Goal: Task Accomplishment & Management: Complete application form

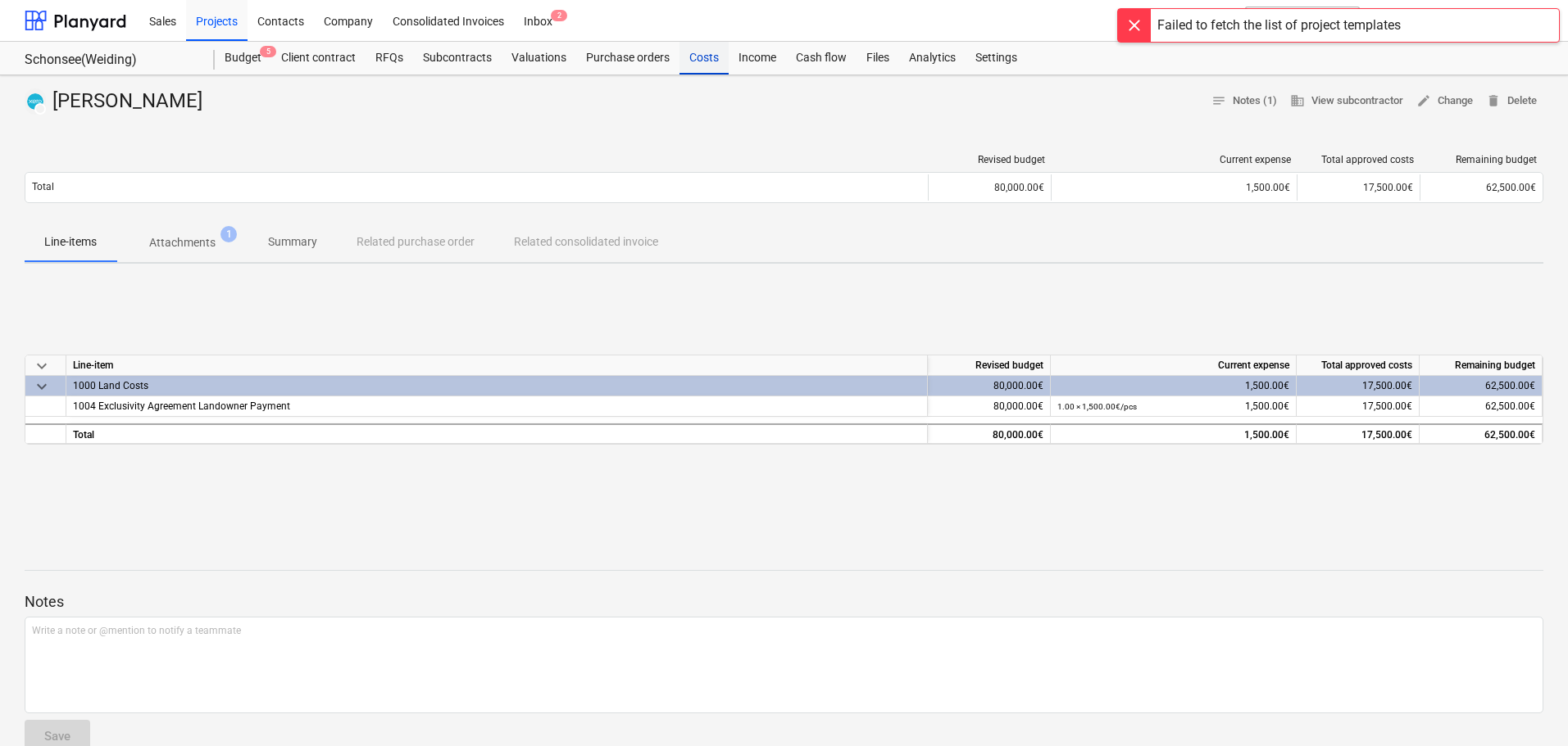
click at [710, 55] on div "Costs" at bounding box center [704, 59] width 50 height 33
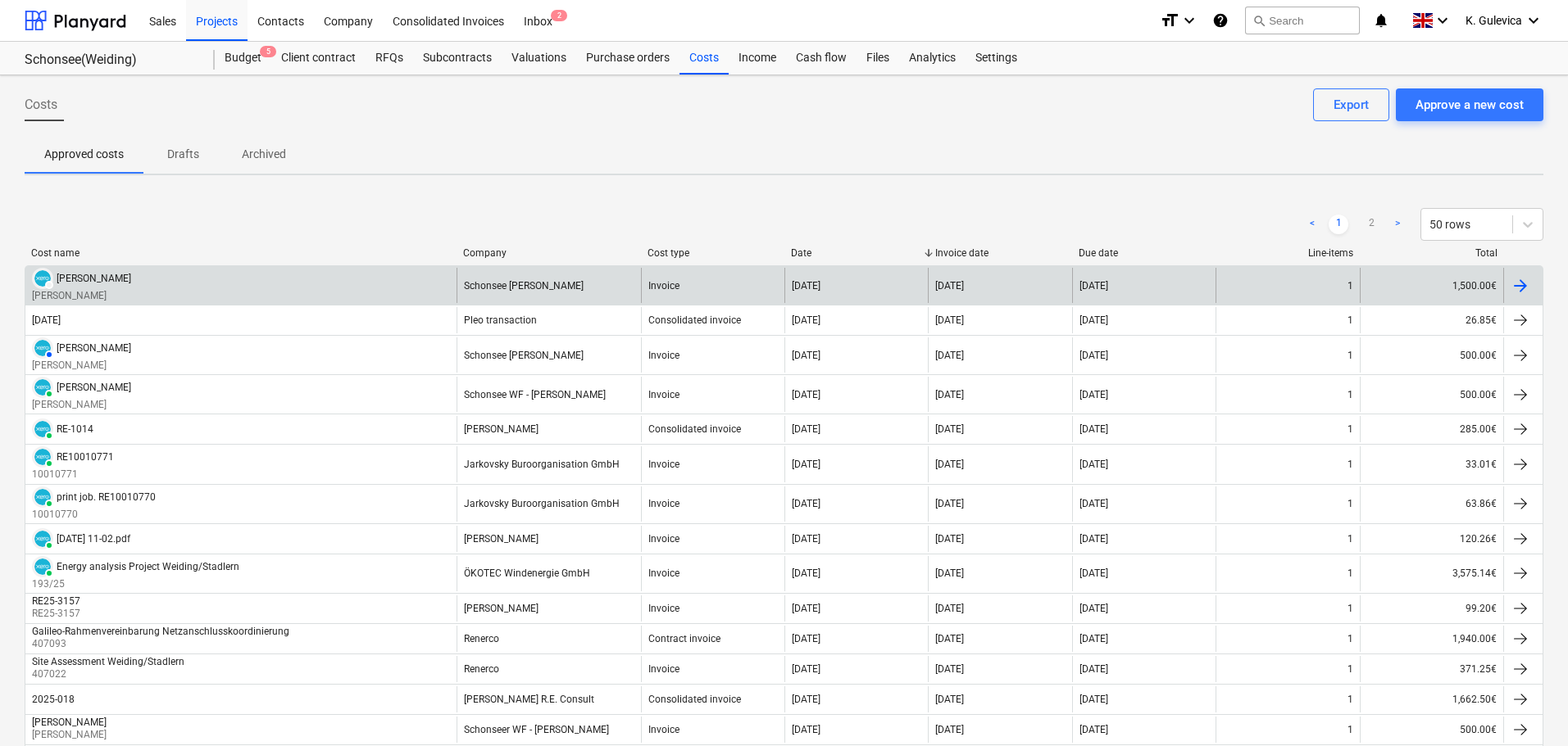
click at [497, 277] on div "Schonsee [PERSON_NAME]" at bounding box center [548, 285] width 185 height 35
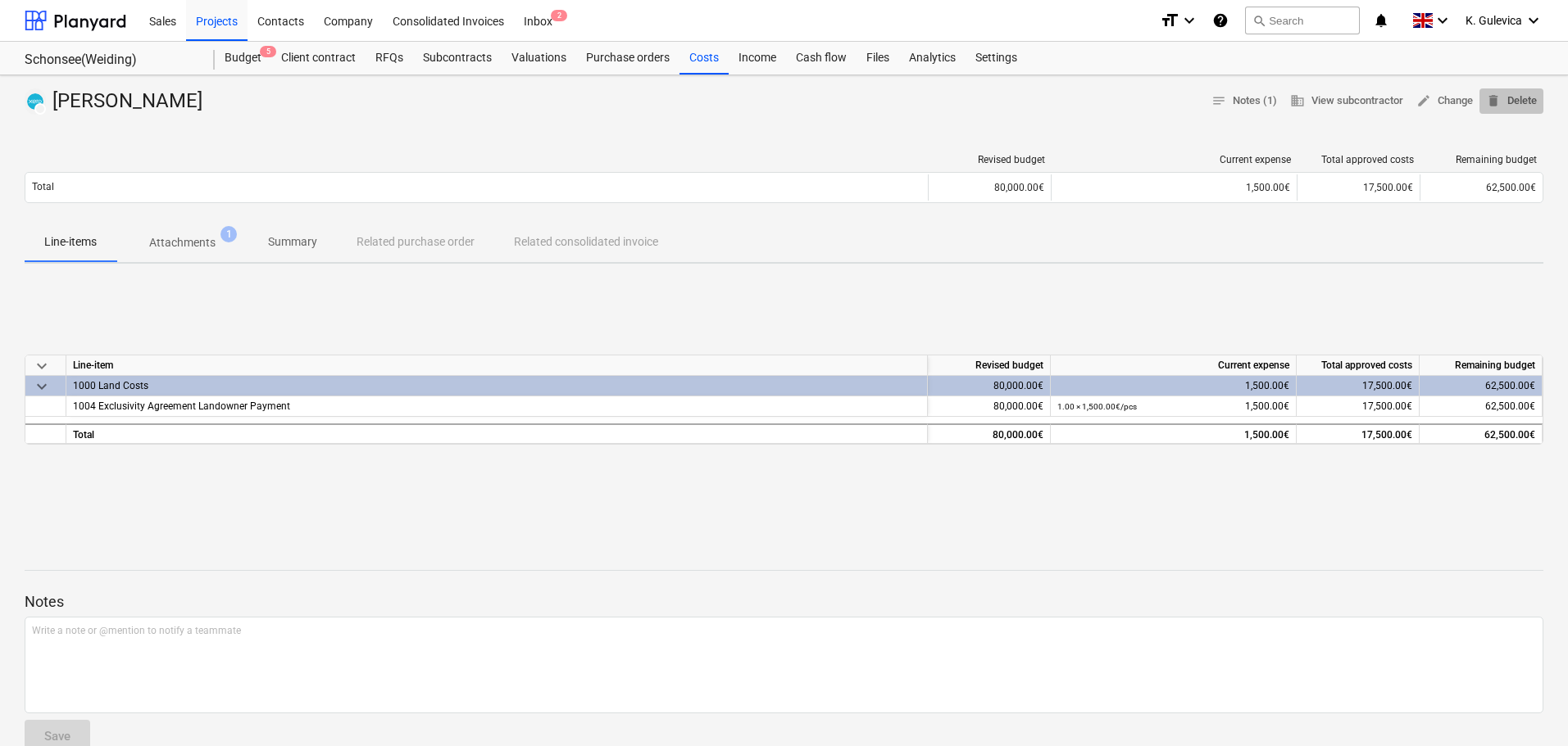
click at [1519, 99] on span "delete Delete" at bounding box center [1511, 101] width 50 height 19
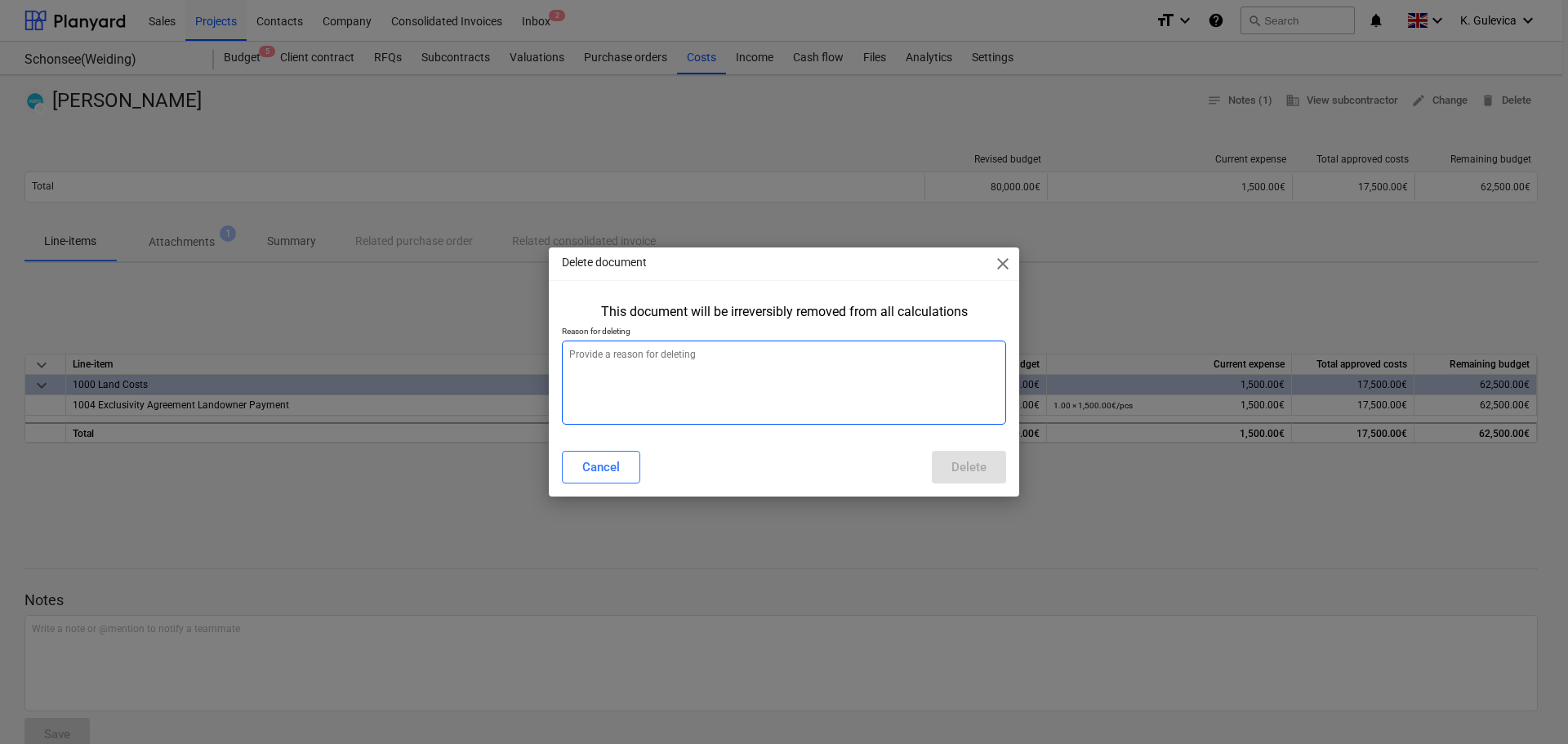
type textarea "x"
click at [820, 375] on textarea at bounding box center [784, 383] width 445 height 84
type textarea "W"
type textarea "x"
type textarea "Wr"
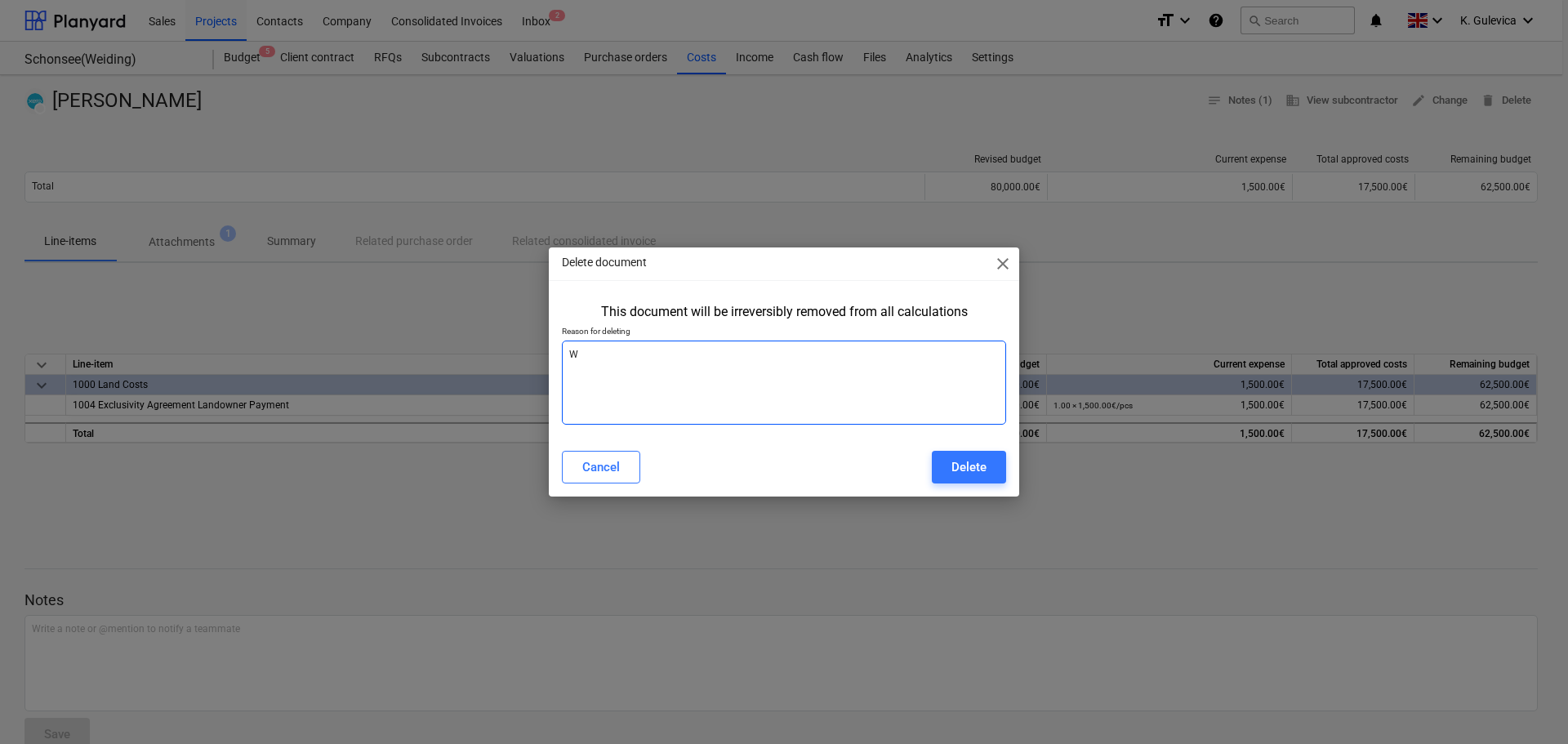
type textarea "x"
type textarea "Wro"
type textarea "x"
type textarea "Wron"
type textarea "x"
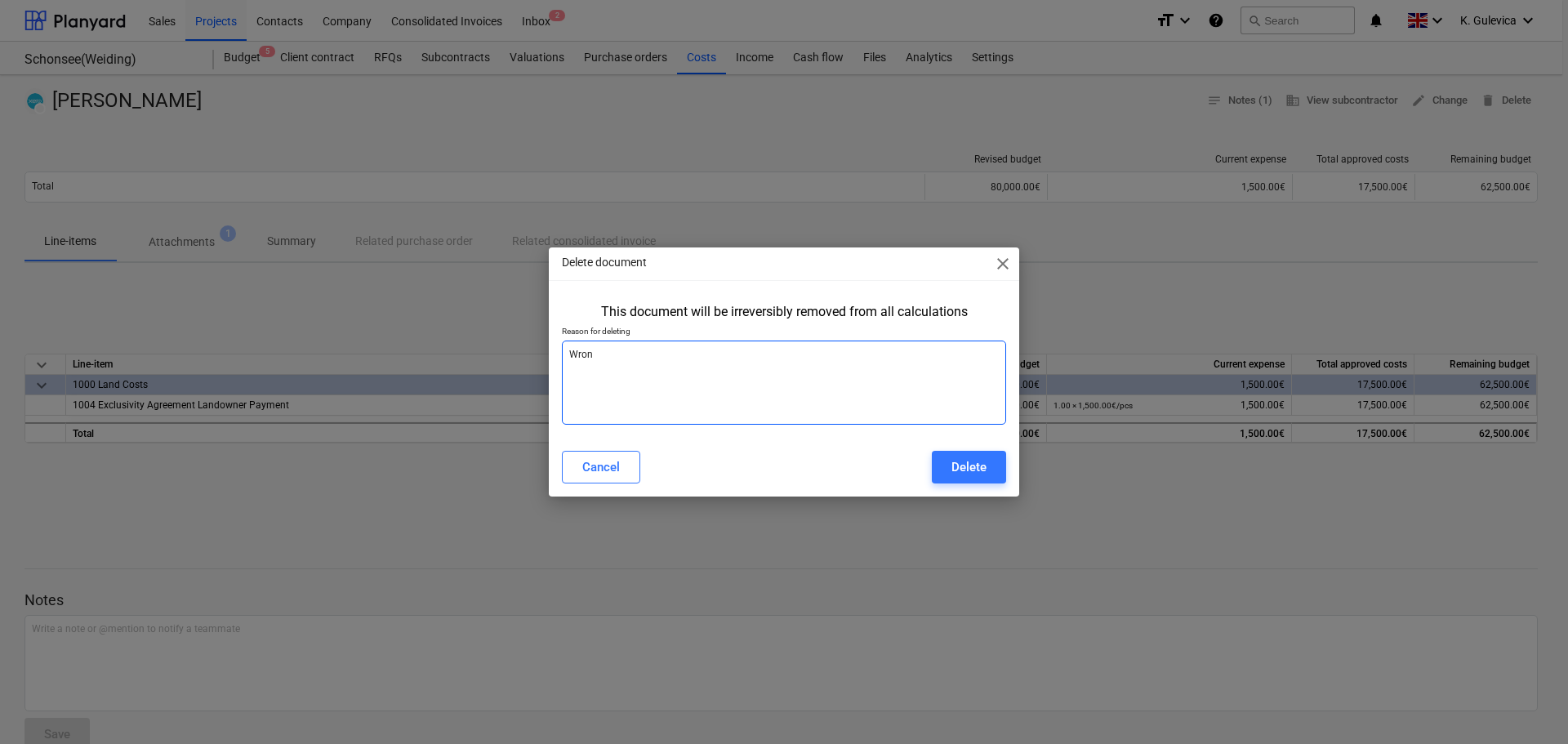
type textarea "Wrong"
type textarea "x"
type textarea "Wrong"
type textarea "x"
type textarea "Wrong t"
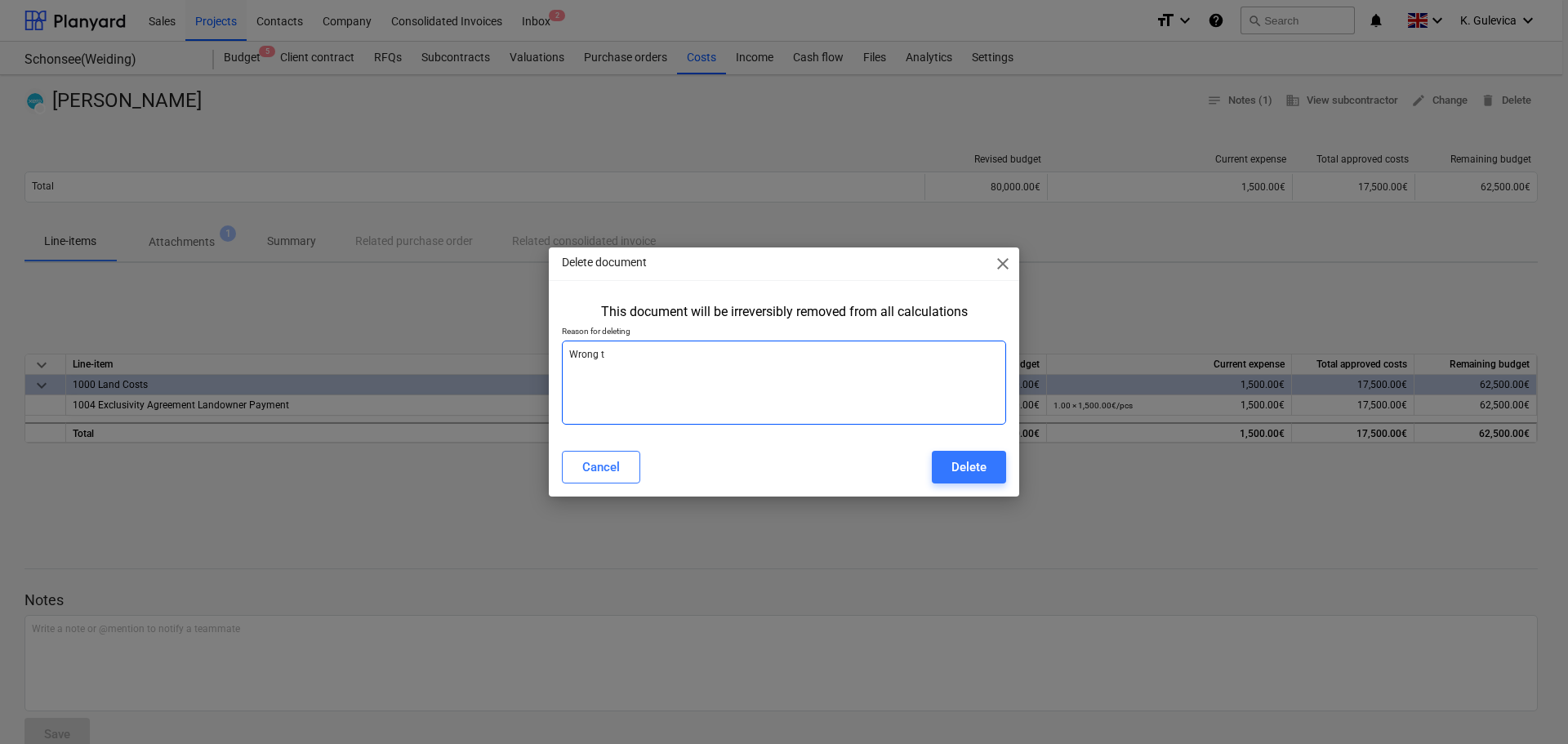
type textarea "x"
type textarea "Wrong to"
type textarea "x"
type textarea "Wrong tot"
type textarea "x"
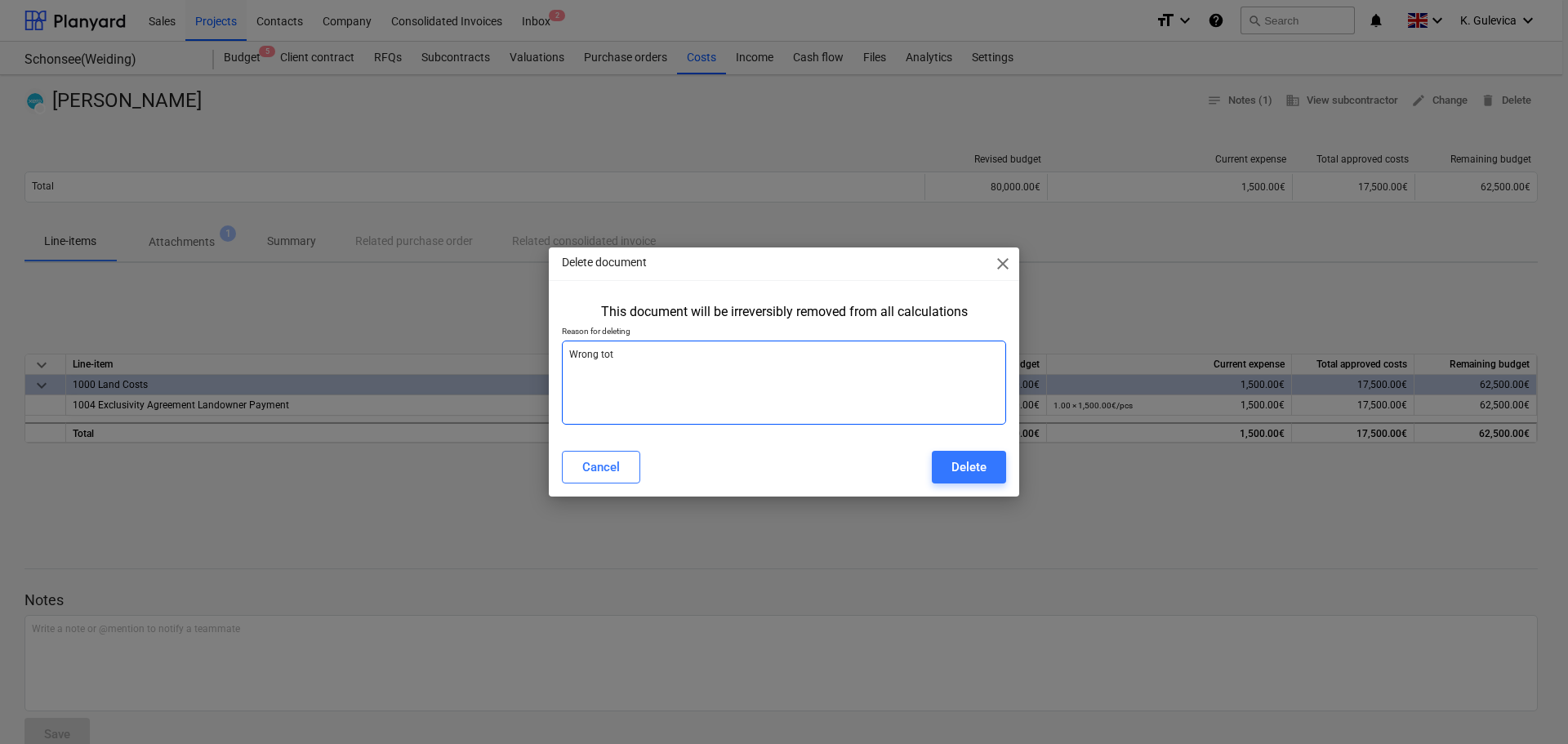
type textarea "Wrong tota"
type textarea "x"
type textarea "Wrong total"
type textarea "x"
type textarea "Wrong total"
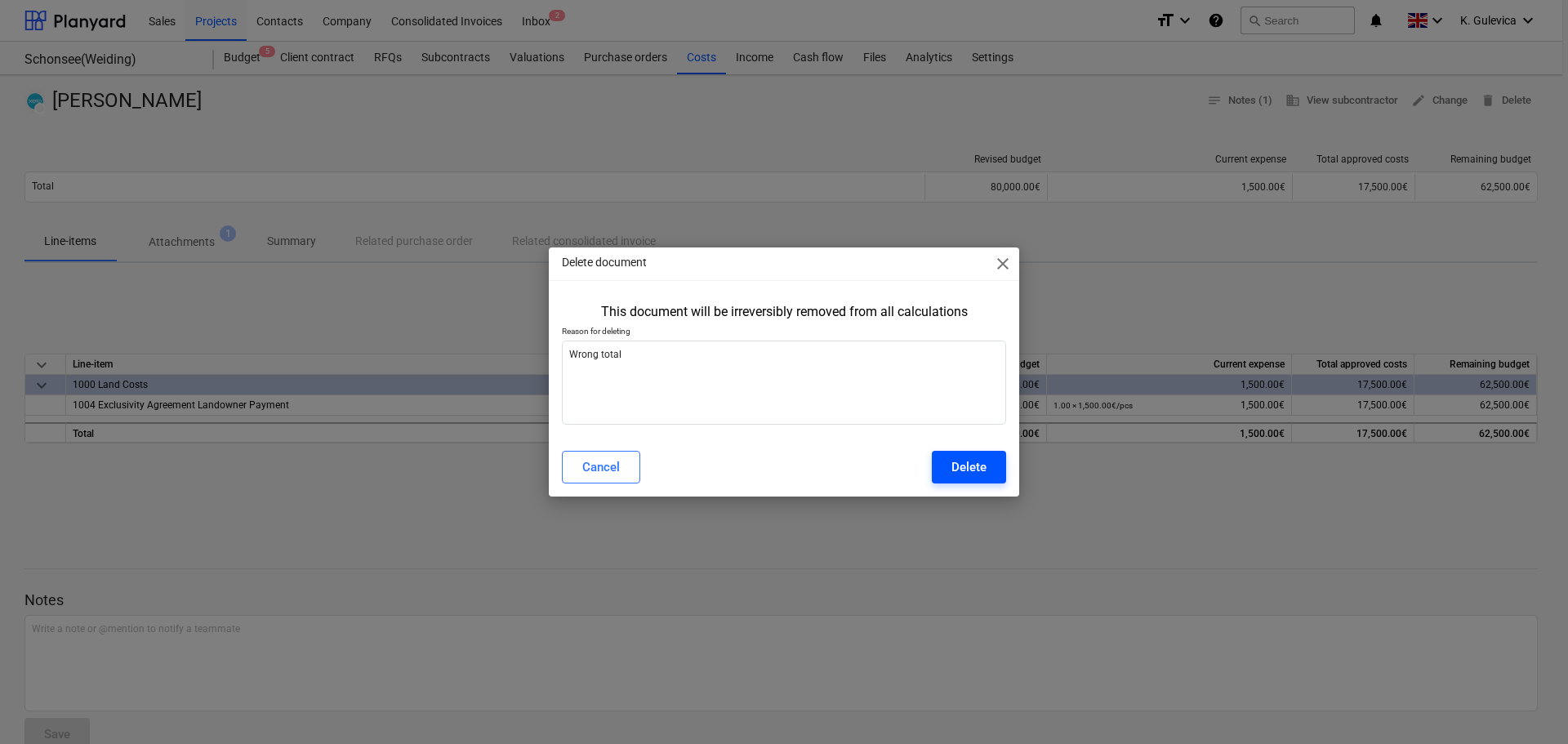
click at [973, 469] on div "Delete" at bounding box center [969, 467] width 35 height 21
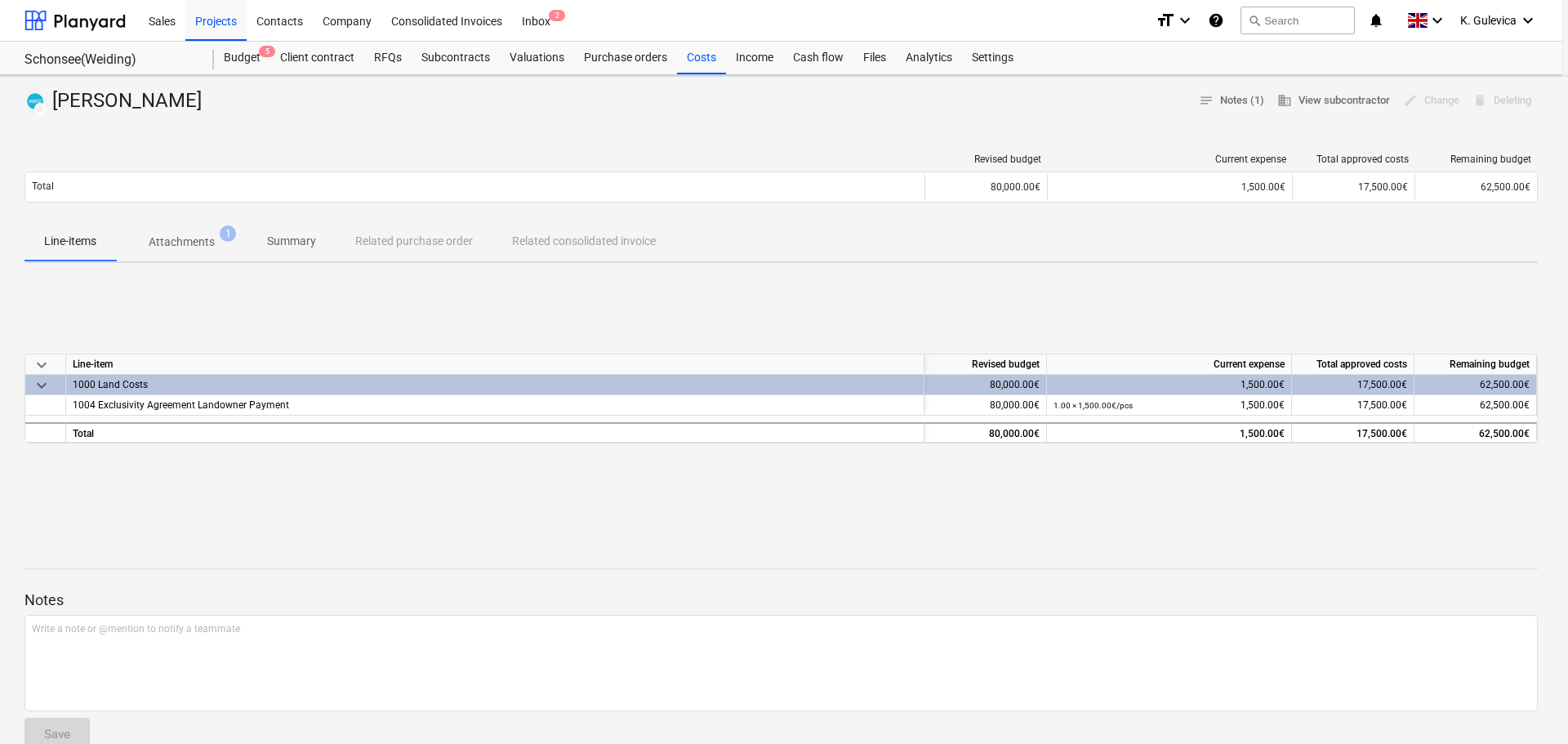
type textarea "x"
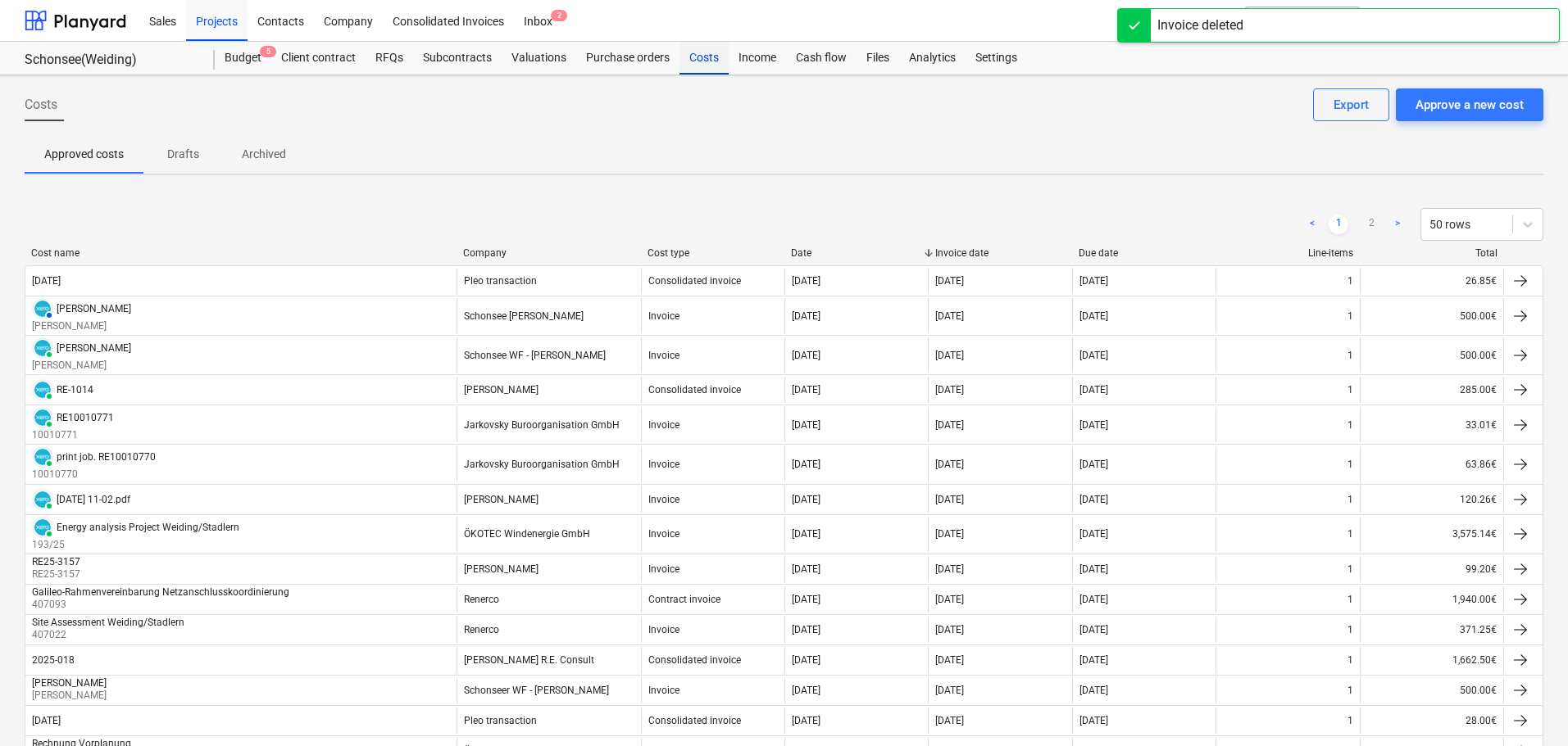
click at [693, 59] on div "Costs" at bounding box center [704, 59] width 50 height 33
click at [242, 157] on p "Archived" at bounding box center [263, 154] width 44 height 17
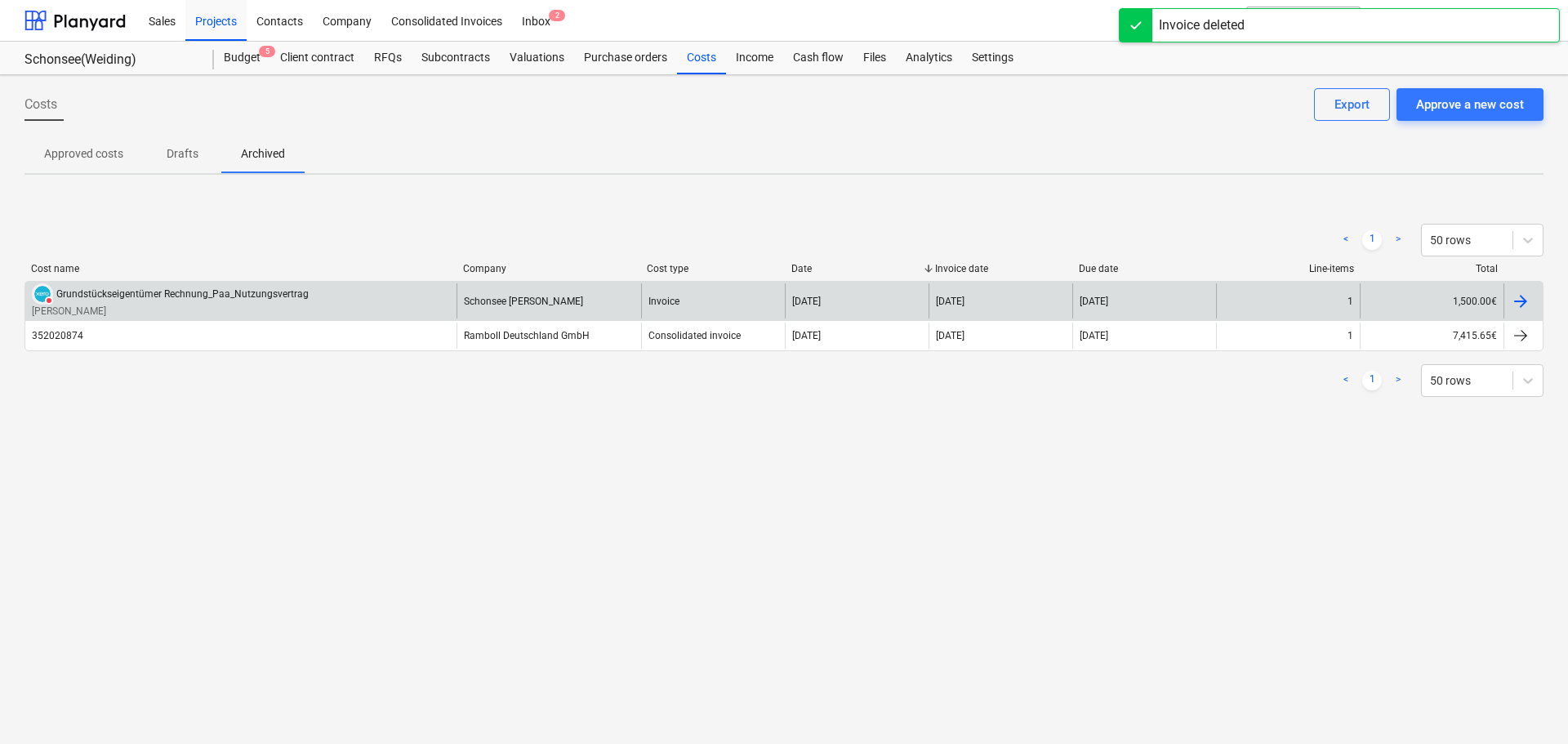
click at [296, 298] on div "Grundstückseigentümer Rechnung_Paa_Nutzungsvertrag" at bounding box center [183, 294] width 252 height 11
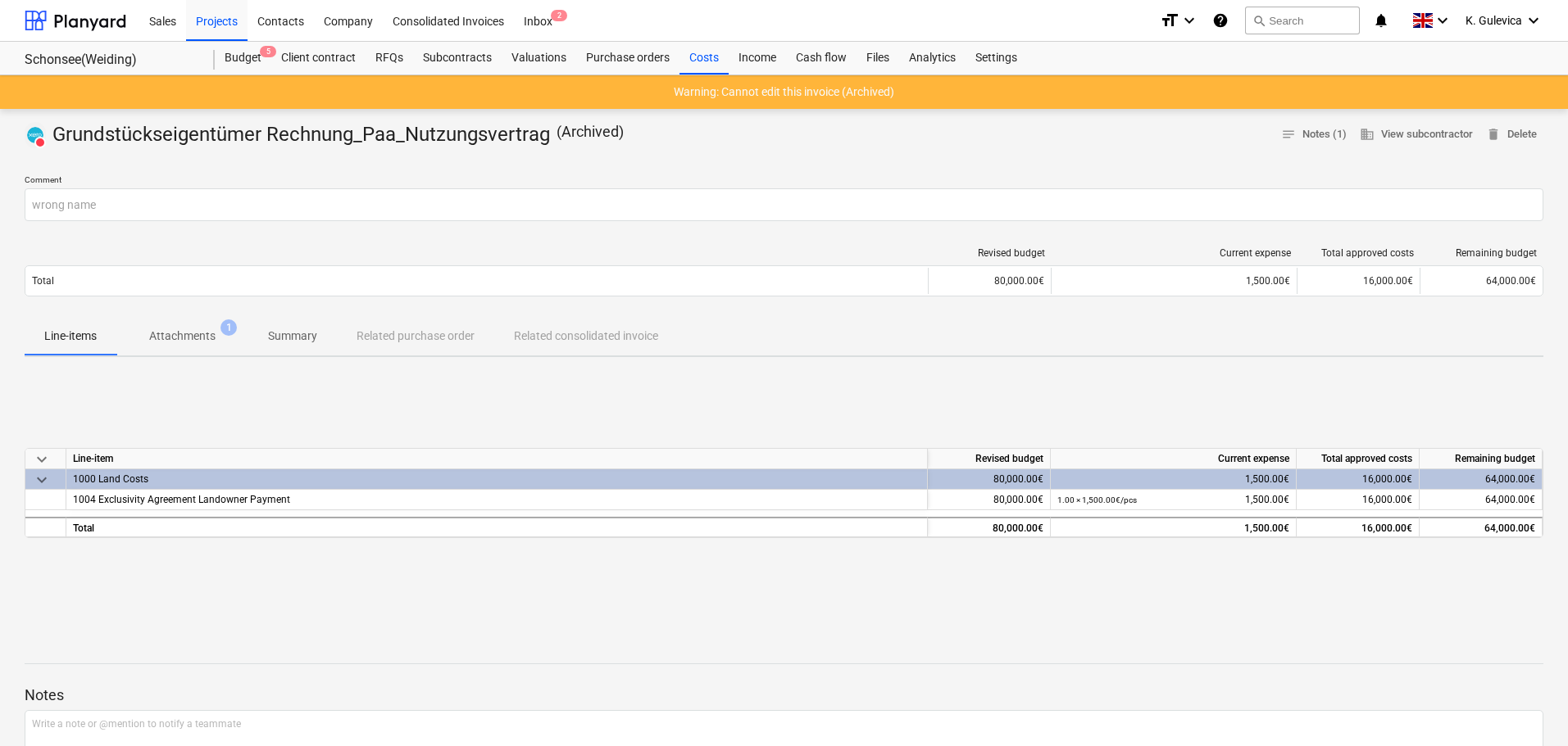
click at [291, 331] on p "Summary" at bounding box center [293, 336] width 50 height 17
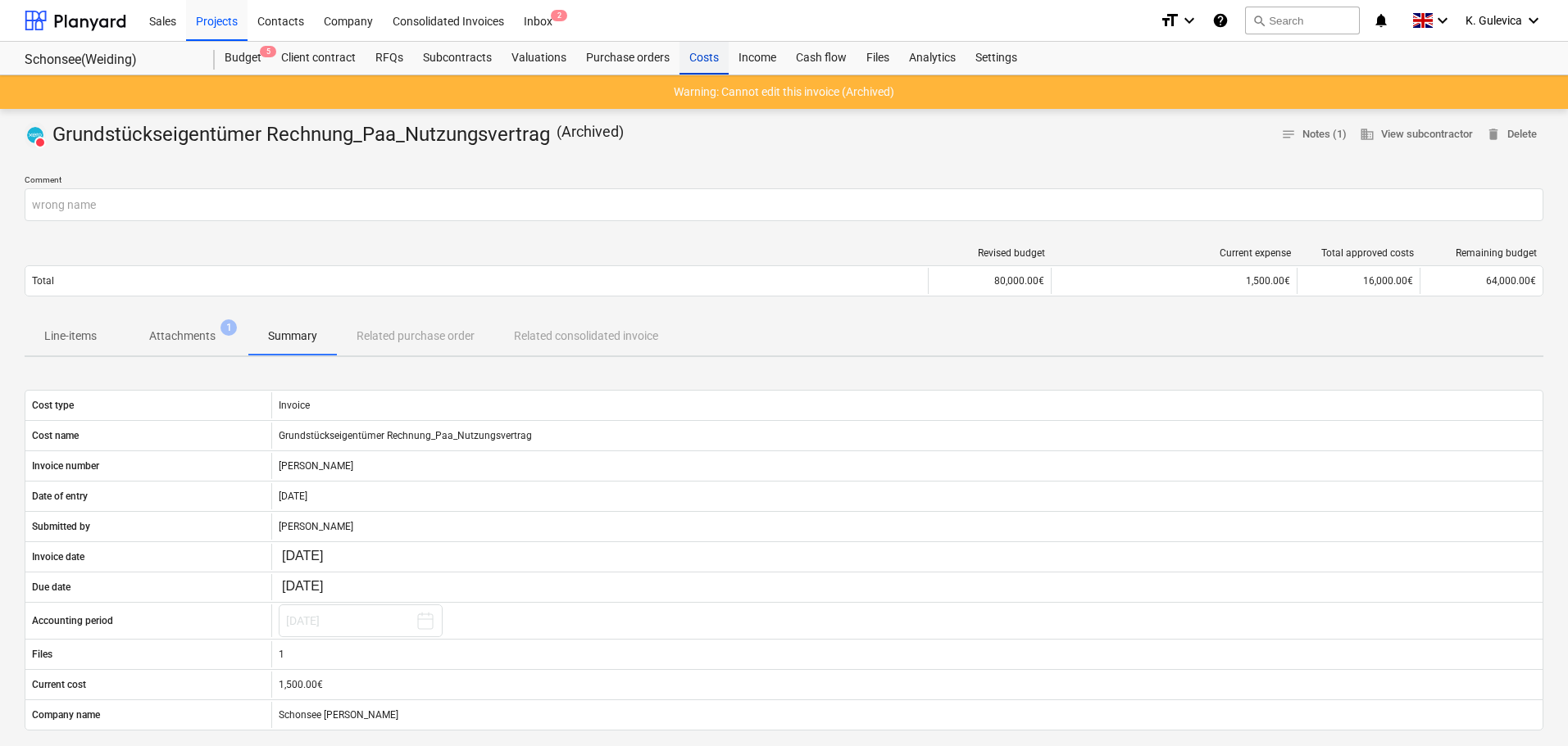
click at [706, 60] on div "Costs" at bounding box center [704, 59] width 50 height 33
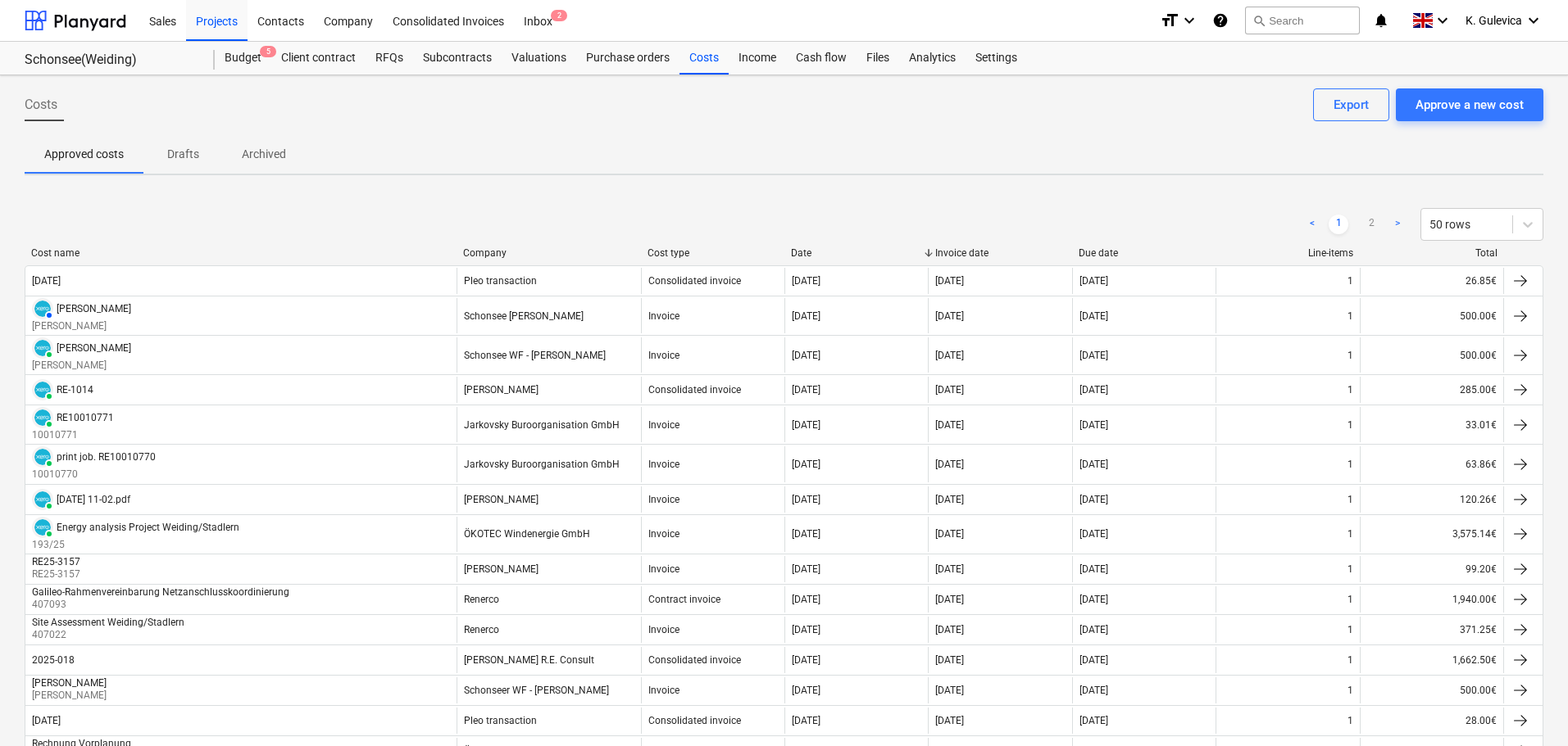
click at [249, 150] on p "Archived" at bounding box center [263, 154] width 44 height 17
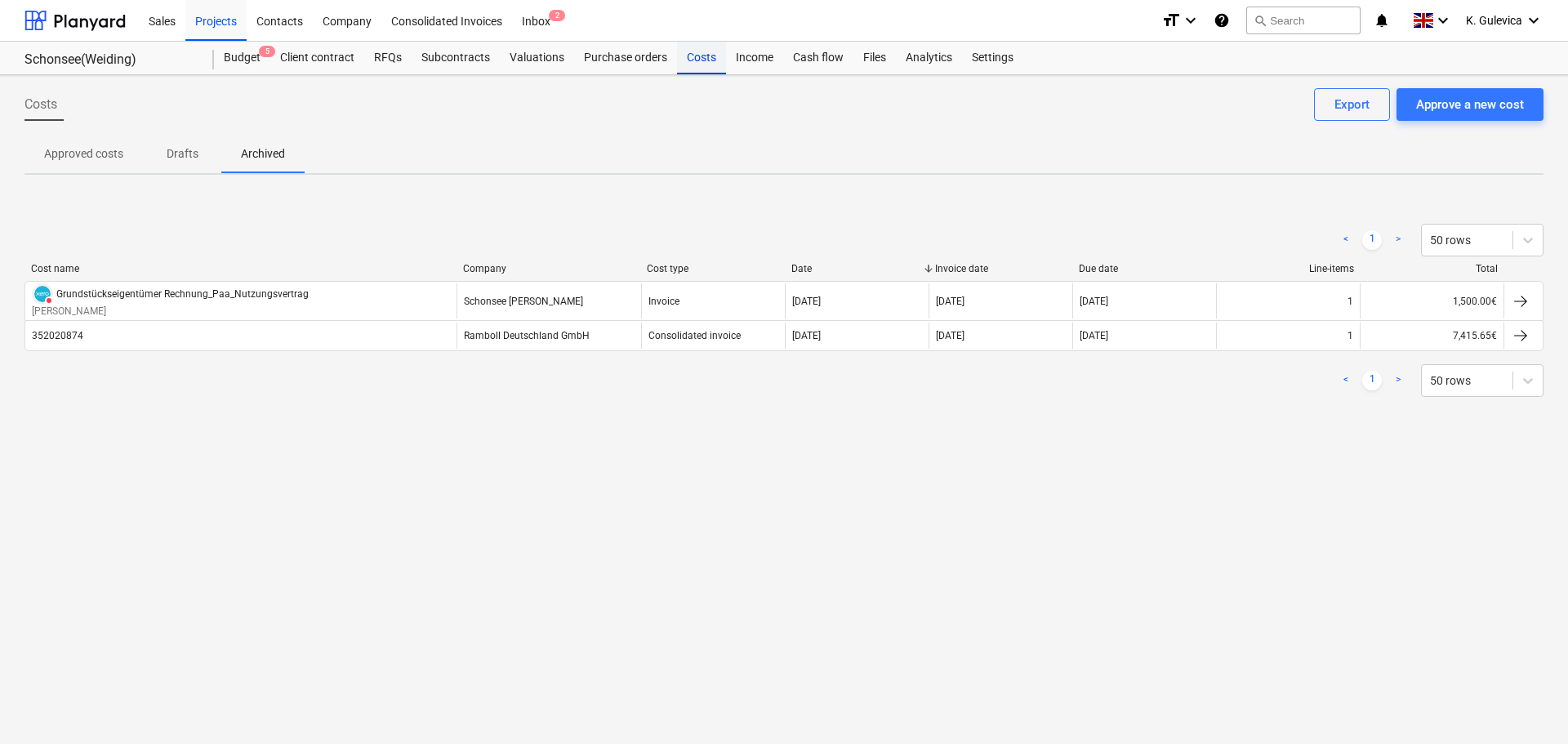
click at [697, 63] on div "Costs" at bounding box center [702, 59] width 49 height 33
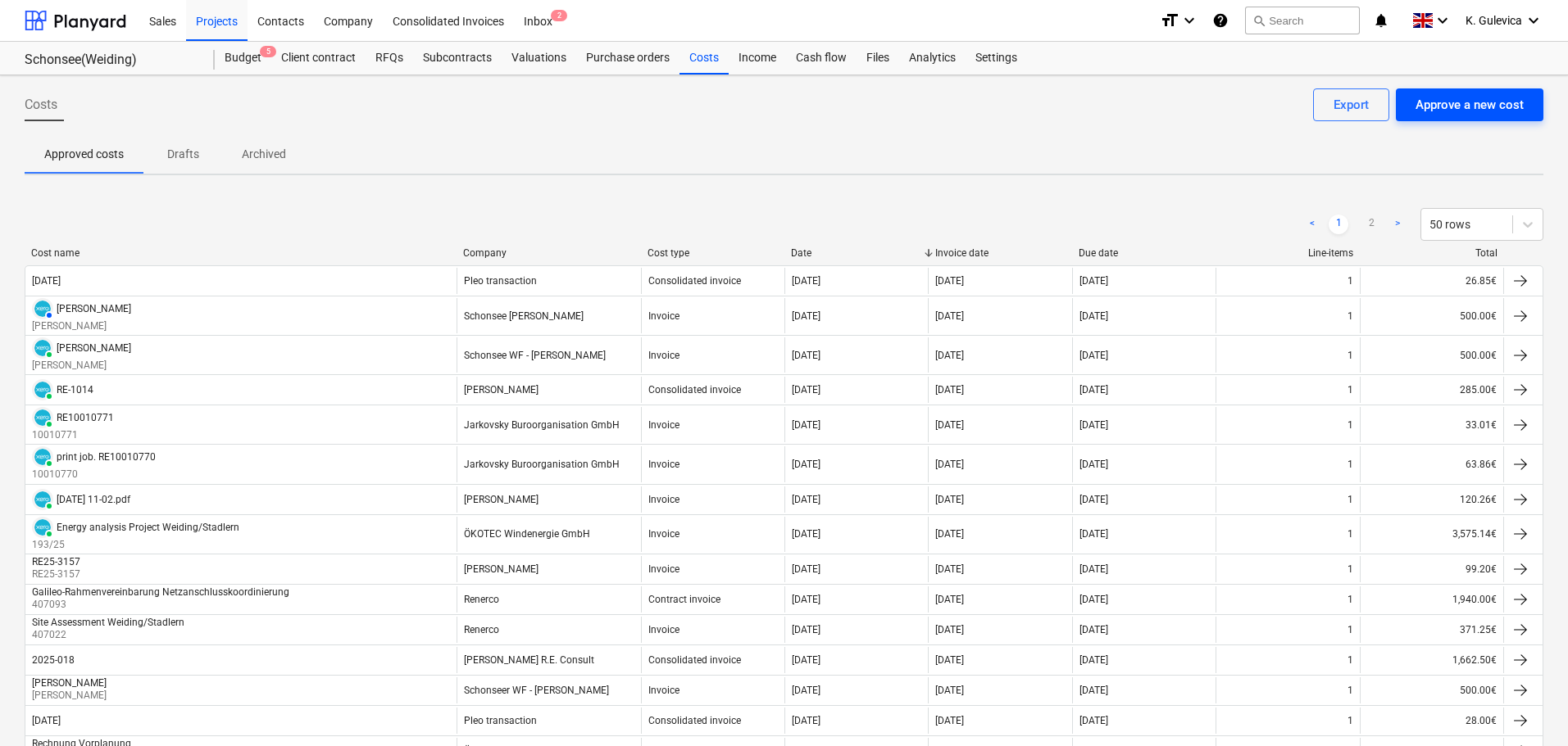
click at [1423, 104] on div "Approve a new cost" at bounding box center [1470, 105] width 108 height 21
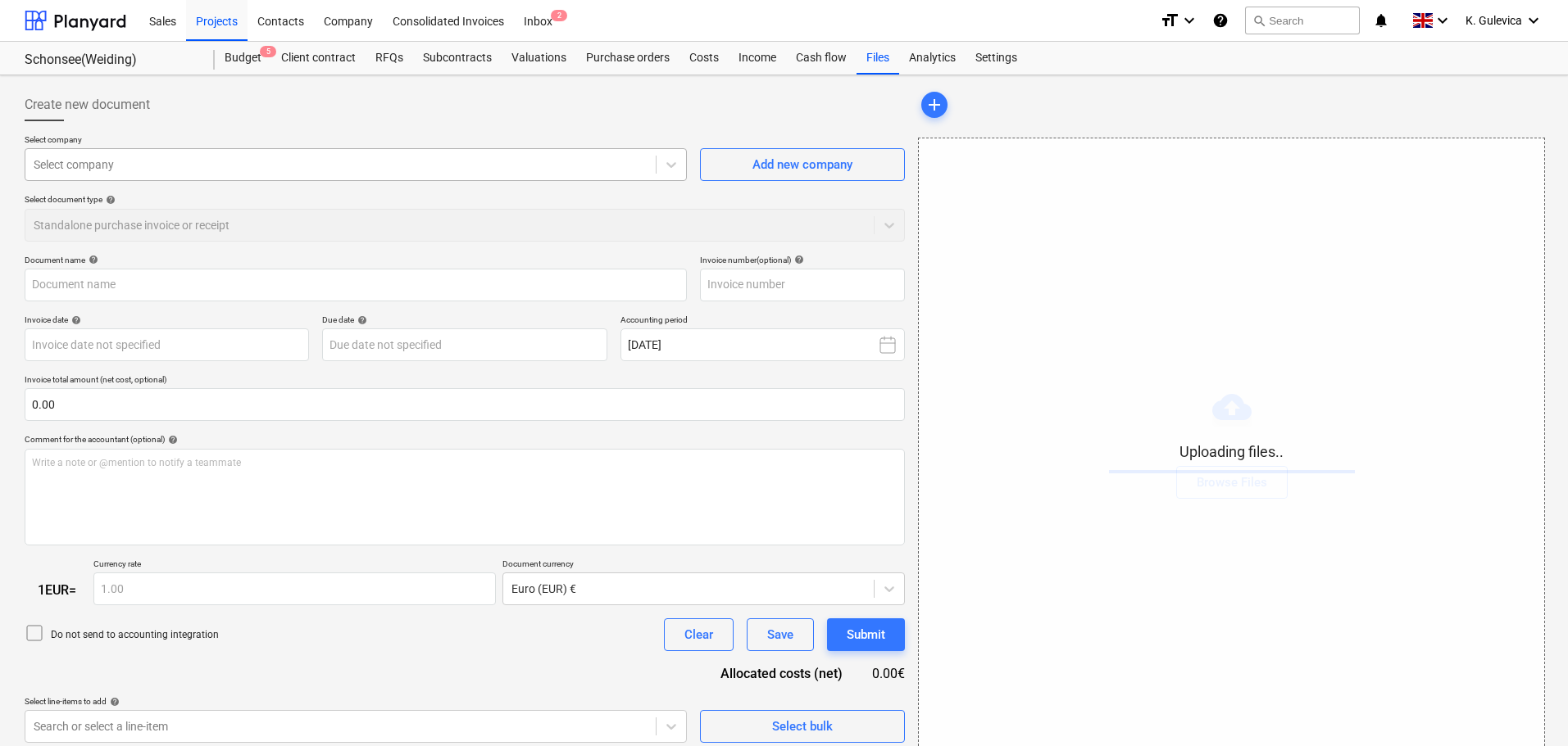
click at [420, 166] on div at bounding box center [341, 165] width 614 height 17
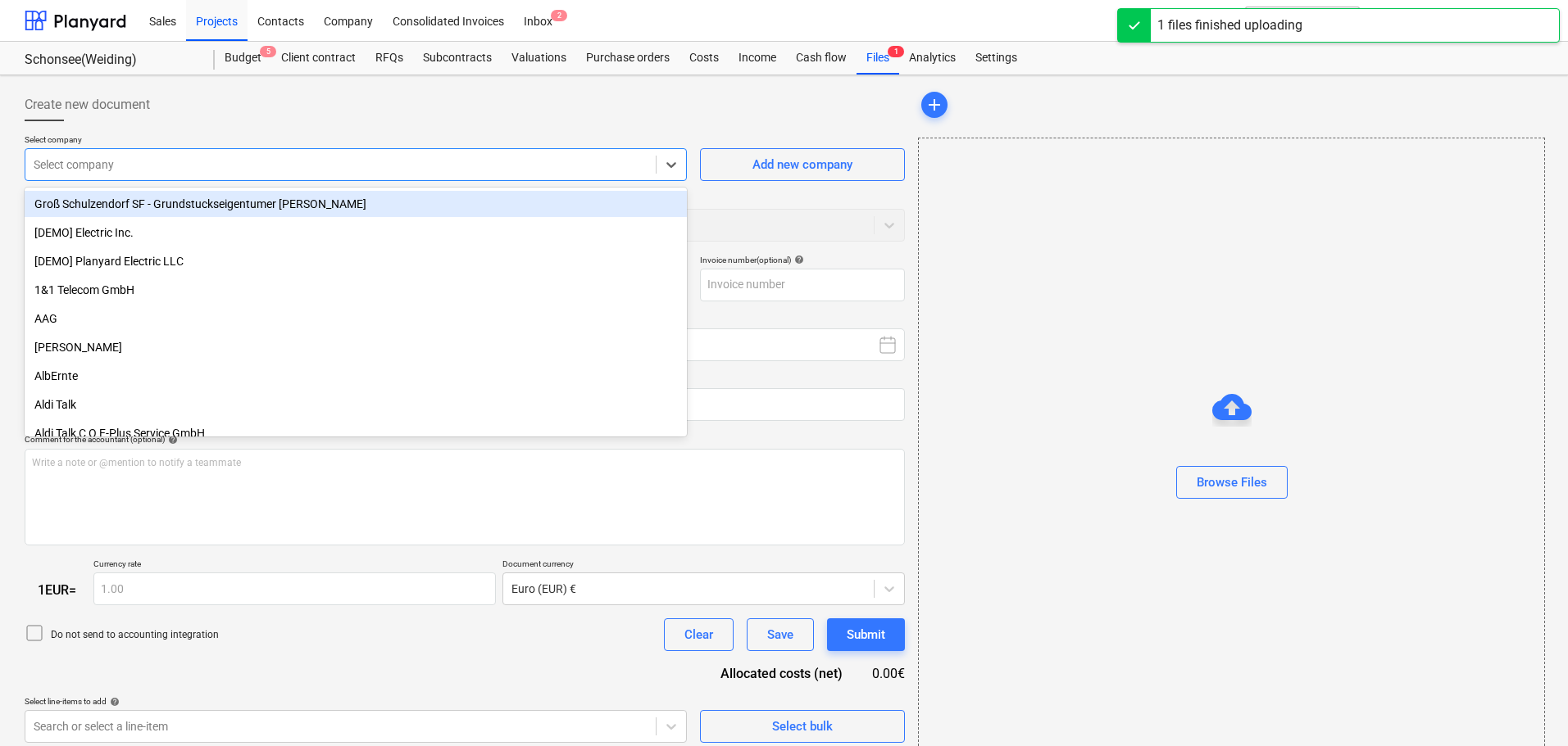
type input "20250813_Galileo_-_Grundst_ckseigent_mer_Rechnung_Paa_Nutzungsvertrag.pdf"
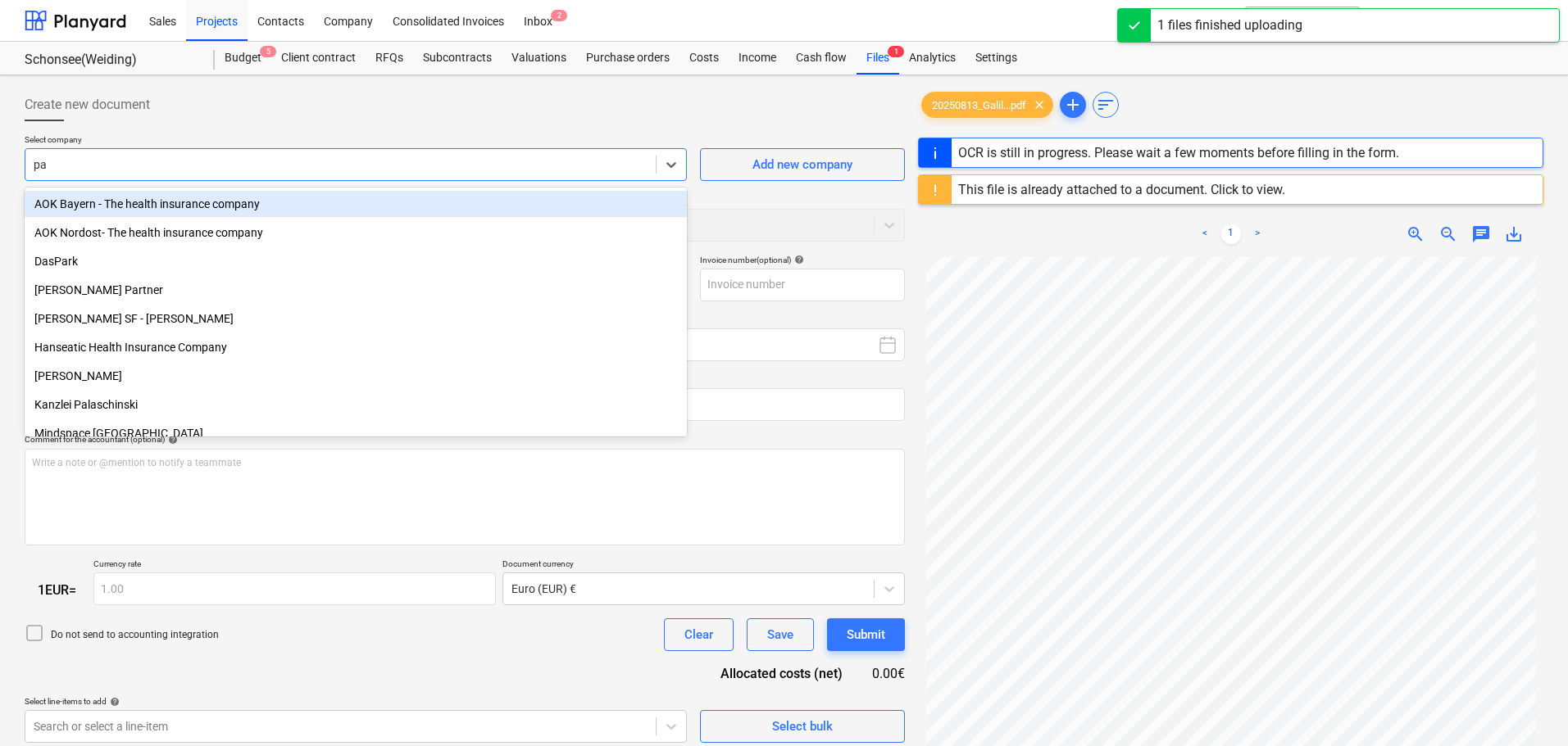
type input "paa"
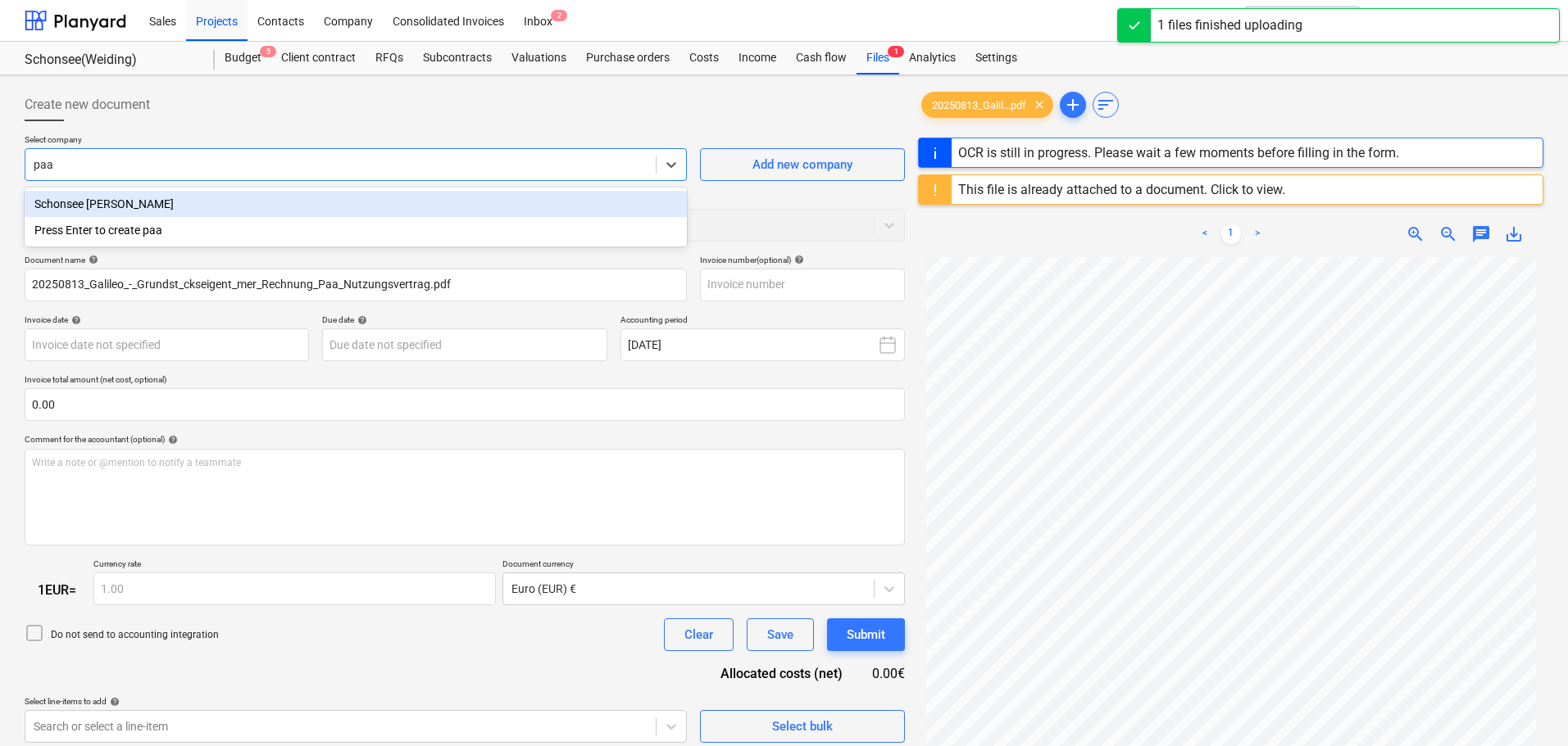
click at [182, 204] on div "Schonsee [PERSON_NAME]" at bounding box center [355, 204] width 662 height 27
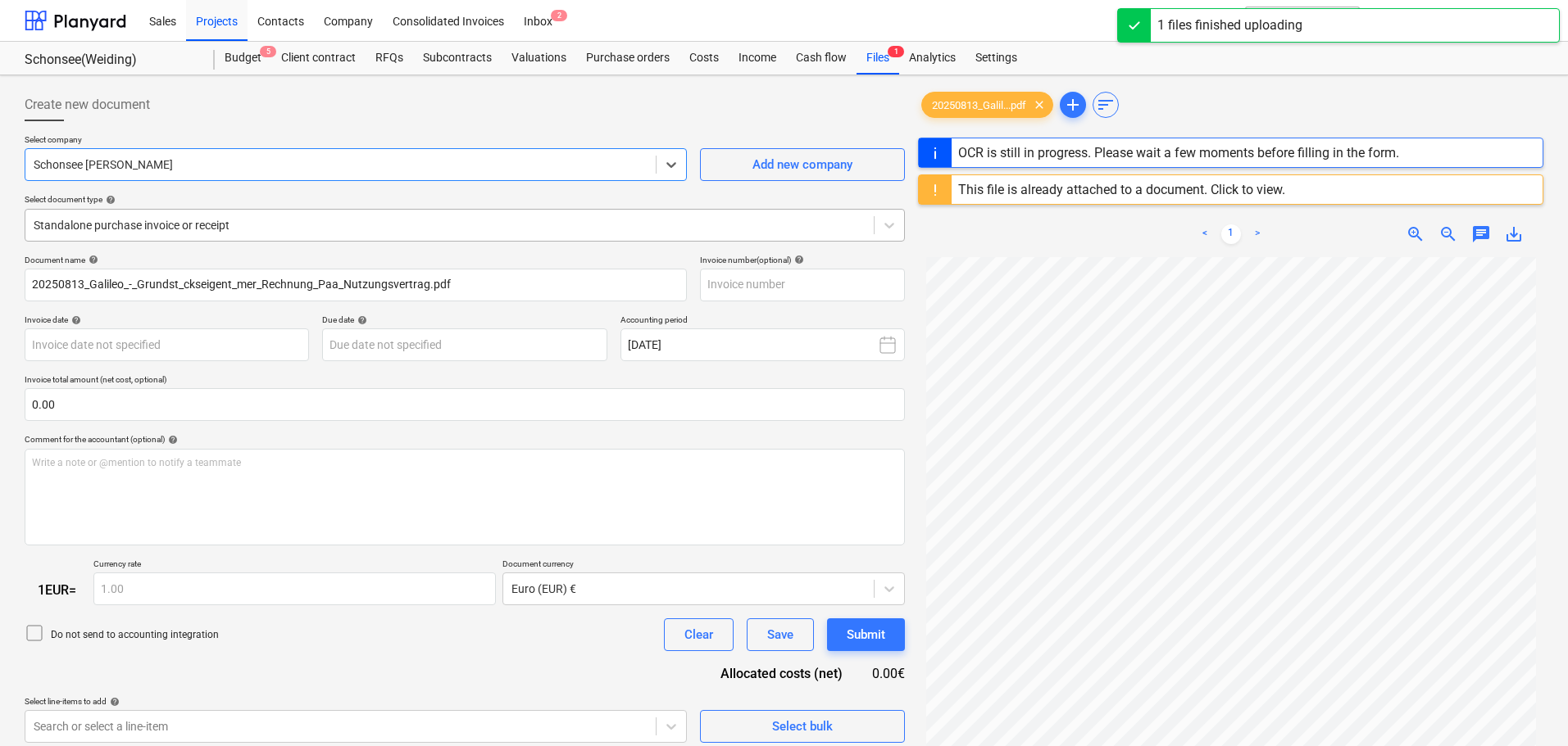
click at [291, 233] on div at bounding box center [450, 226] width 832 height 17
click at [291, 232] on div at bounding box center [450, 226] width 832 height 17
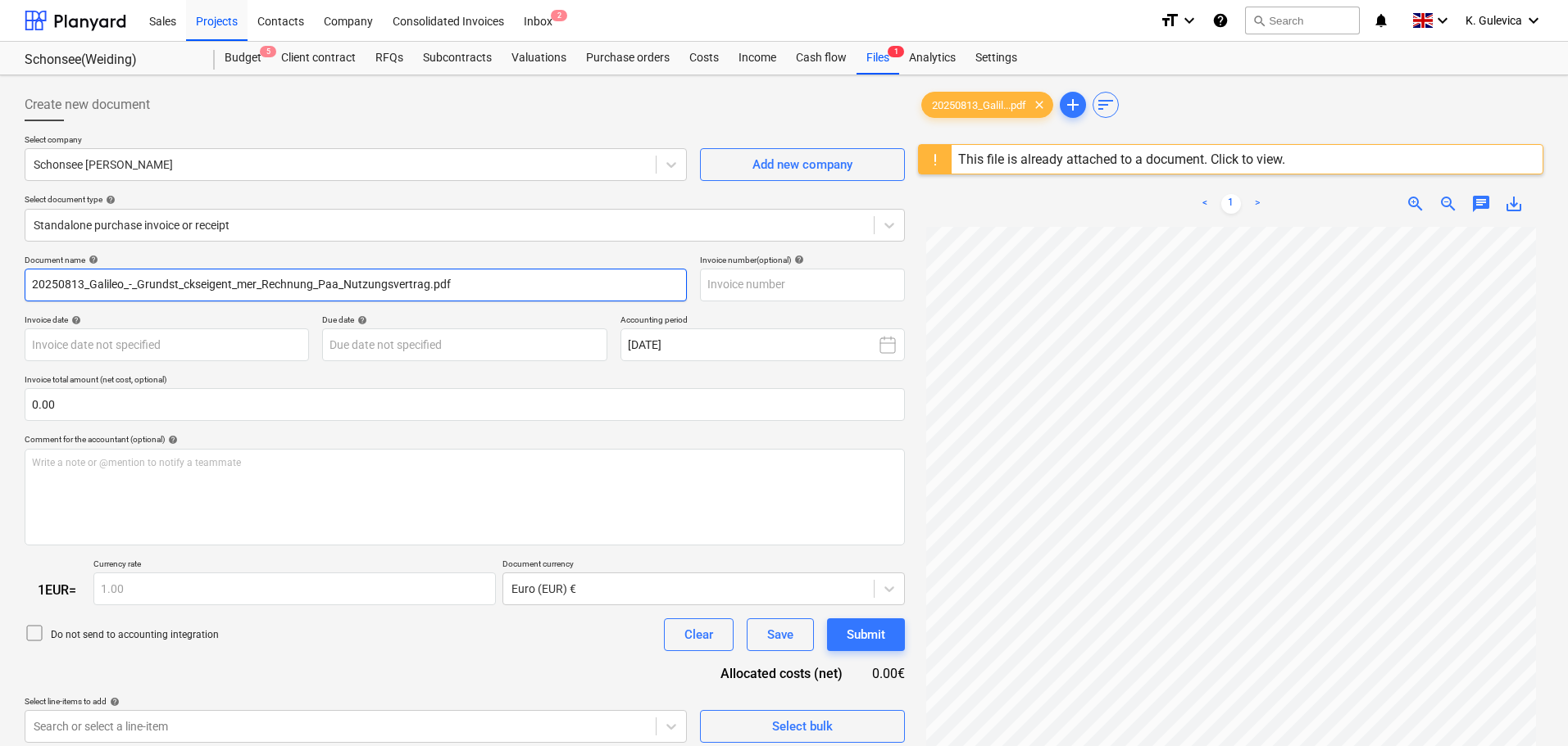
drag, startPoint x: 463, startPoint y: 280, endPoint x: 28, endPoint y: 296, distance: 435.3
click at [0, 287] on html "Sales Projects Contacts Company Consolidated Invoices Inbox 2 format_size keybo…" at bounding box center [784, 373] width 1568 height 746
paste input "[PERSON_NAME]"
type input "[PERSON_NAME]"
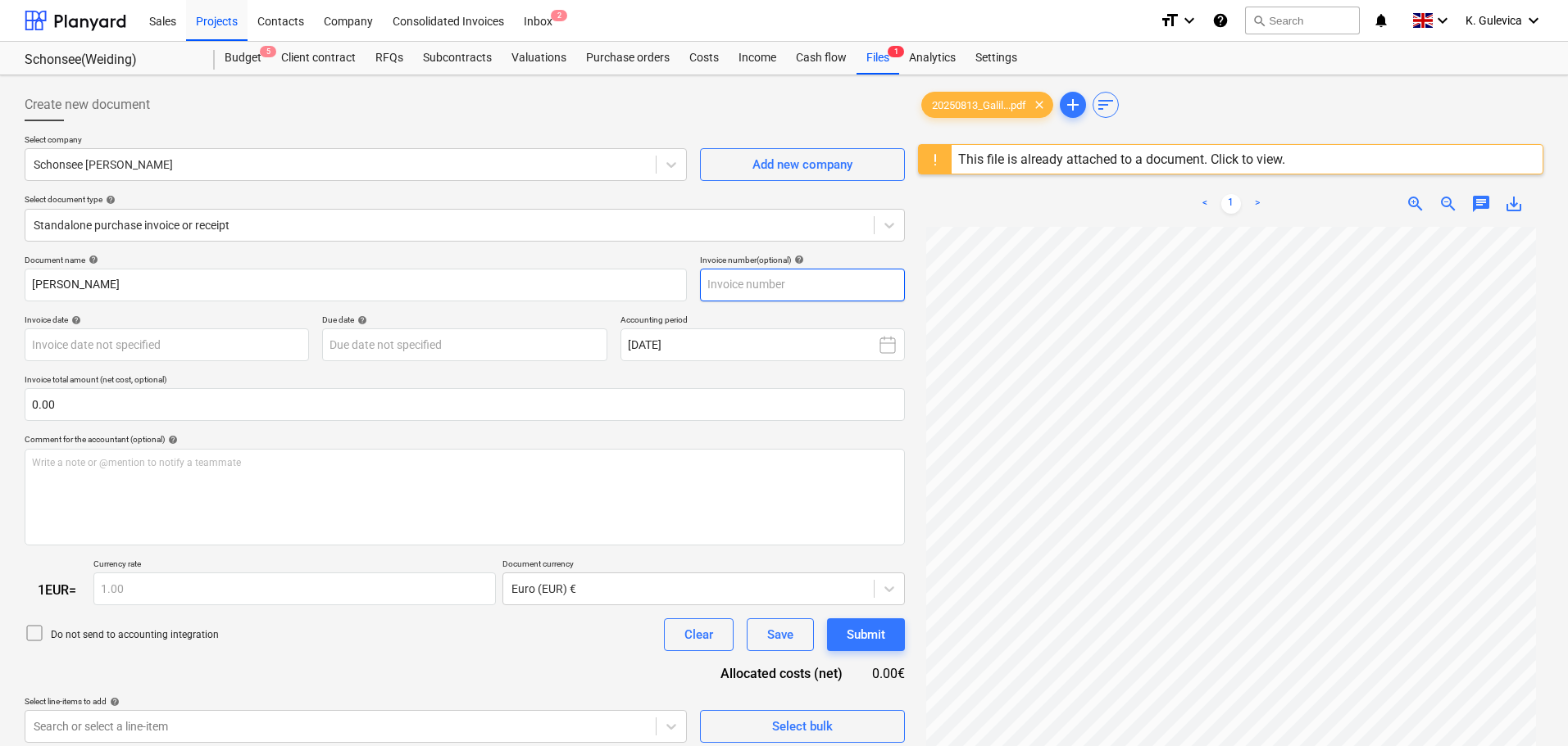
click at [745, 283] on input "text" at bounding box center [801, 285] width 205 height 33
paste input "[PERSON_NAME]"
type input "[PERSON_NAME]"
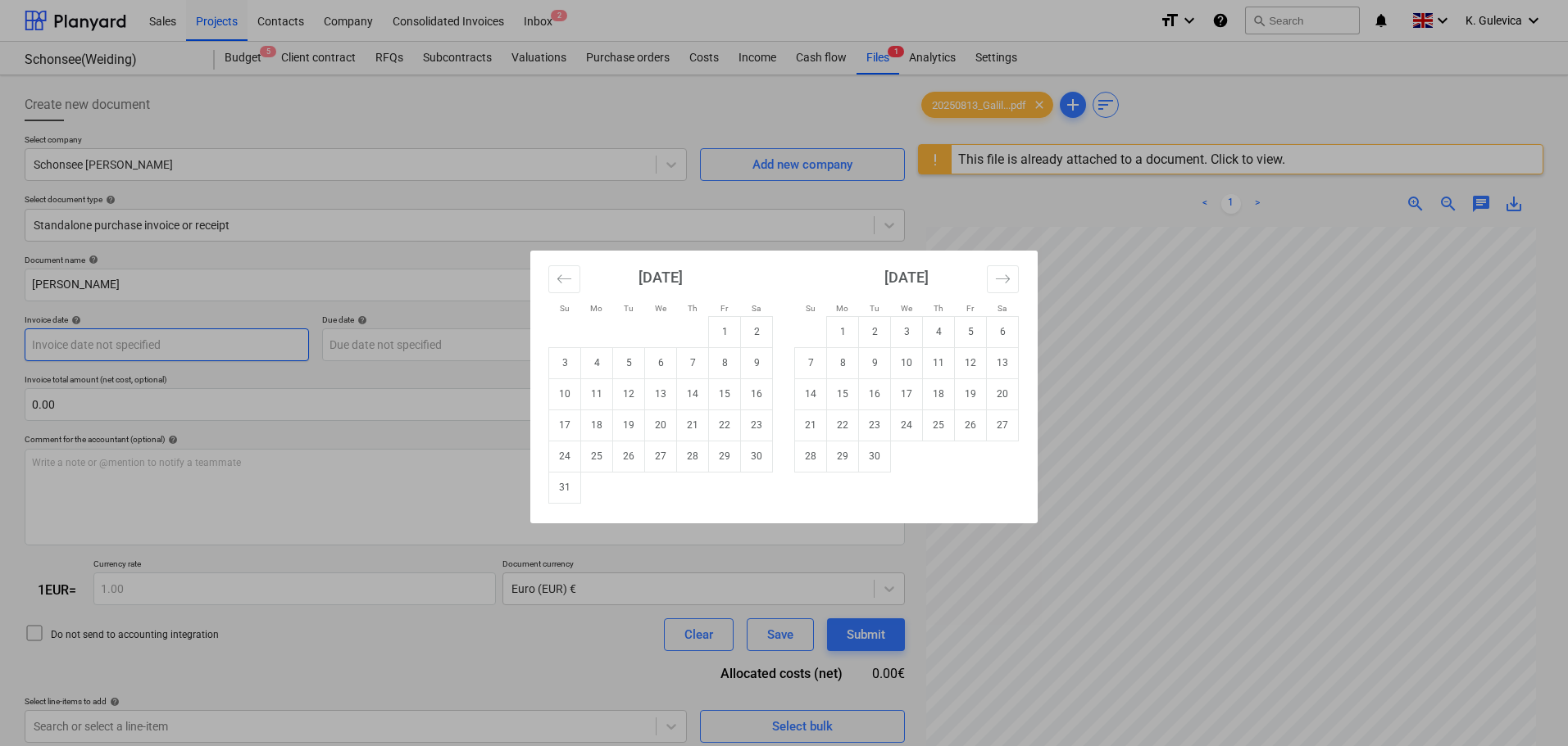
click at [144, 345] on body "Sales Projects Contacts Company Consolidated Invoices Inbox 2 format_size keybo…" at bounding box center [784, 373] width 1568 height 746
click at [666, 389] on td "13" at bounding box center [661, 394] width 32 height 31
type input "[DATE]"
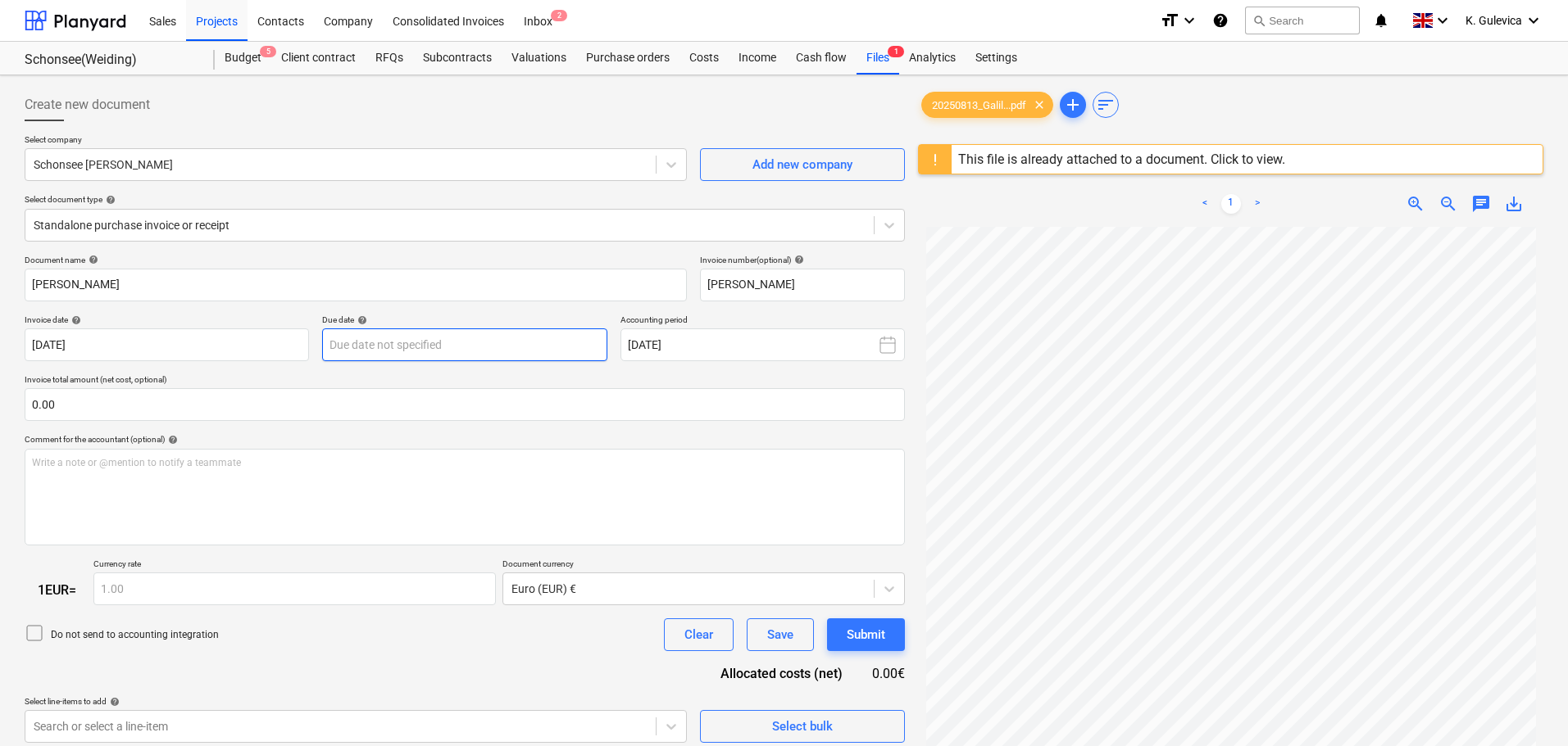
click at [411, 342] on body "Sales Projects Contacts Company Consolidated Invoices Inbox 2 format_size keybo…" at bounding box center [784, 373] width 1568 height 746
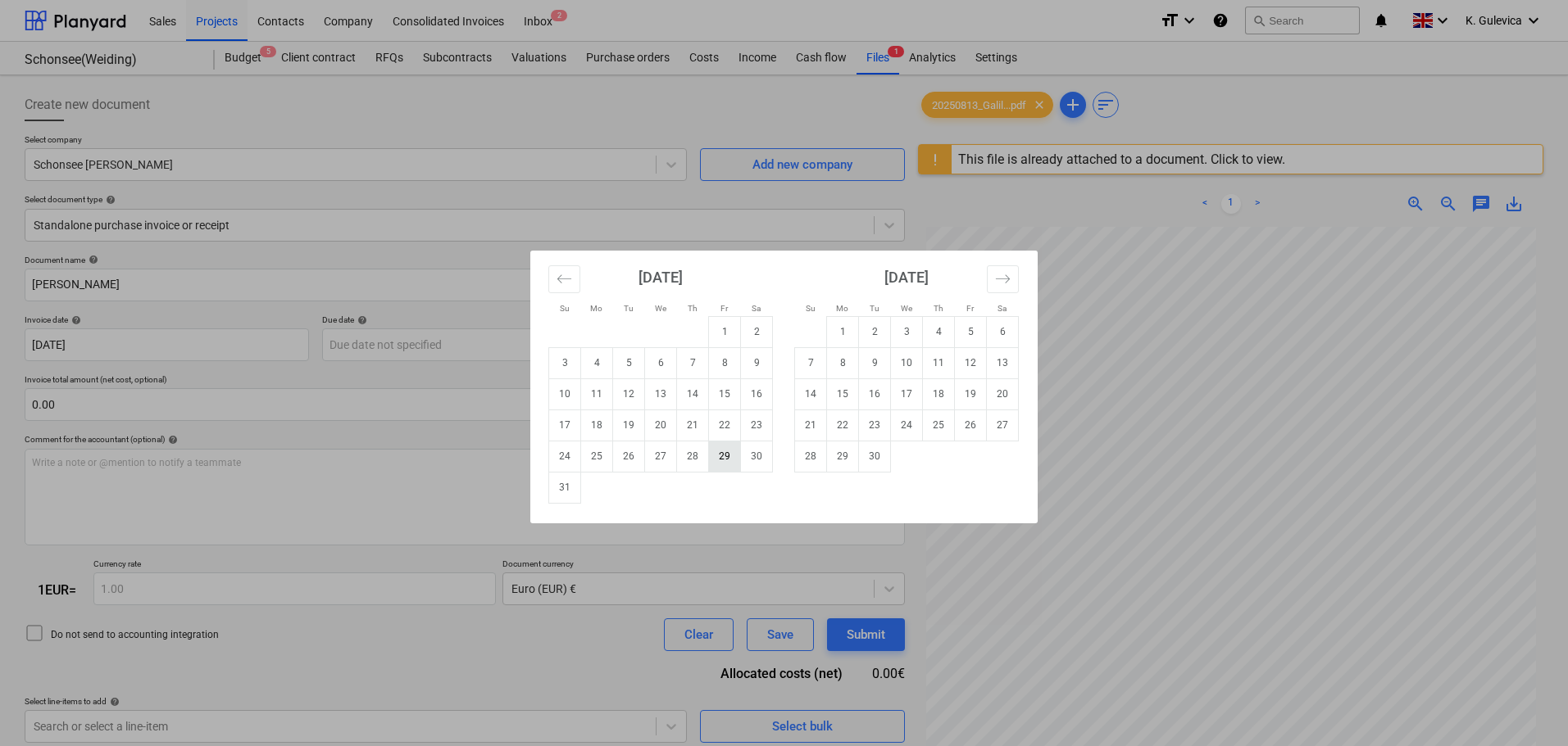
click at [720, 459] on td "29" at bounding box center [724, 456] width 32 height 31
type input "[DATE]"
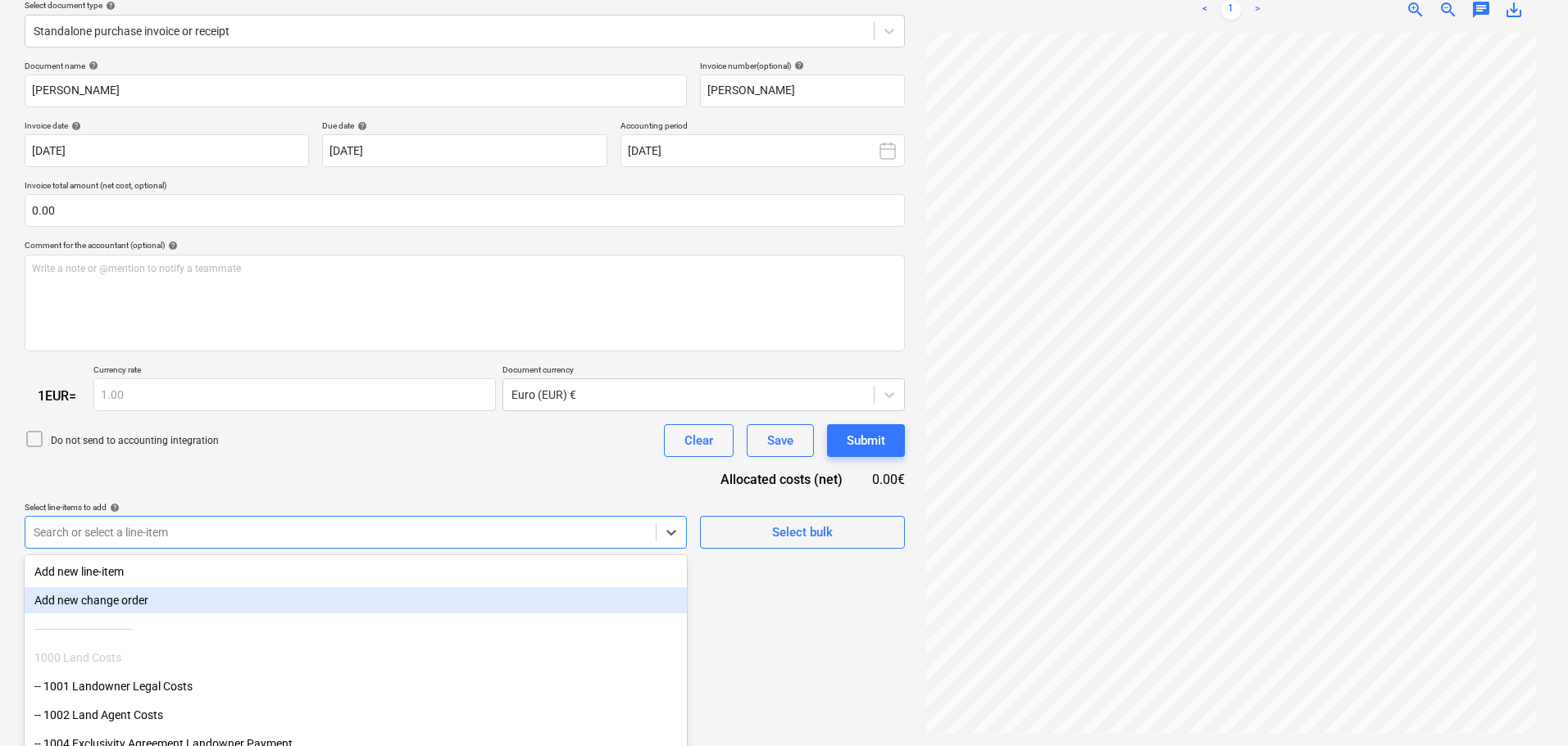
scroll to position [252, 0]
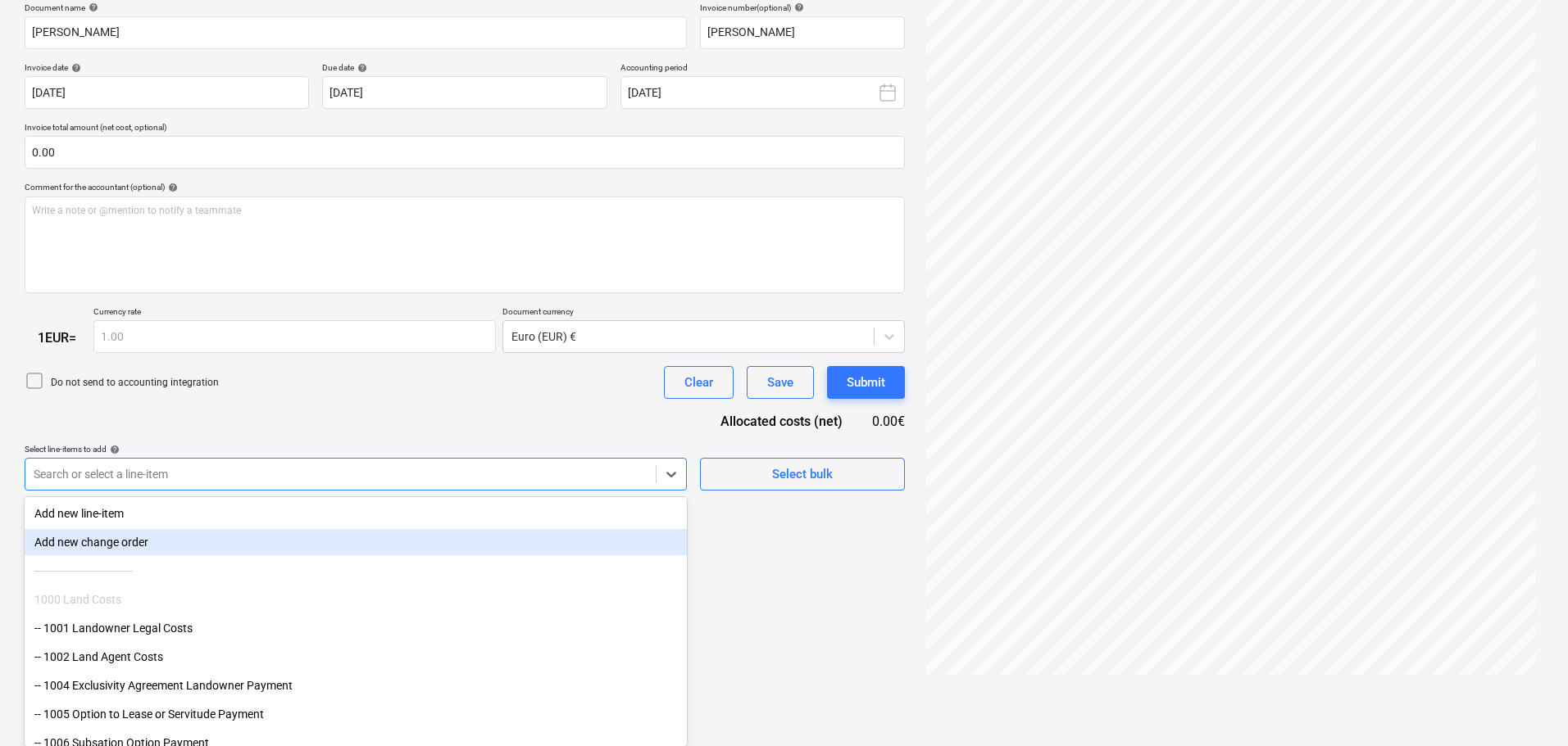
click at [539, 494] on body "Sales Projects Contacts Company Consolidated Invoices Inbox 2 format_size keybo…" at bounding box center [784, 120] width 1568 height 746
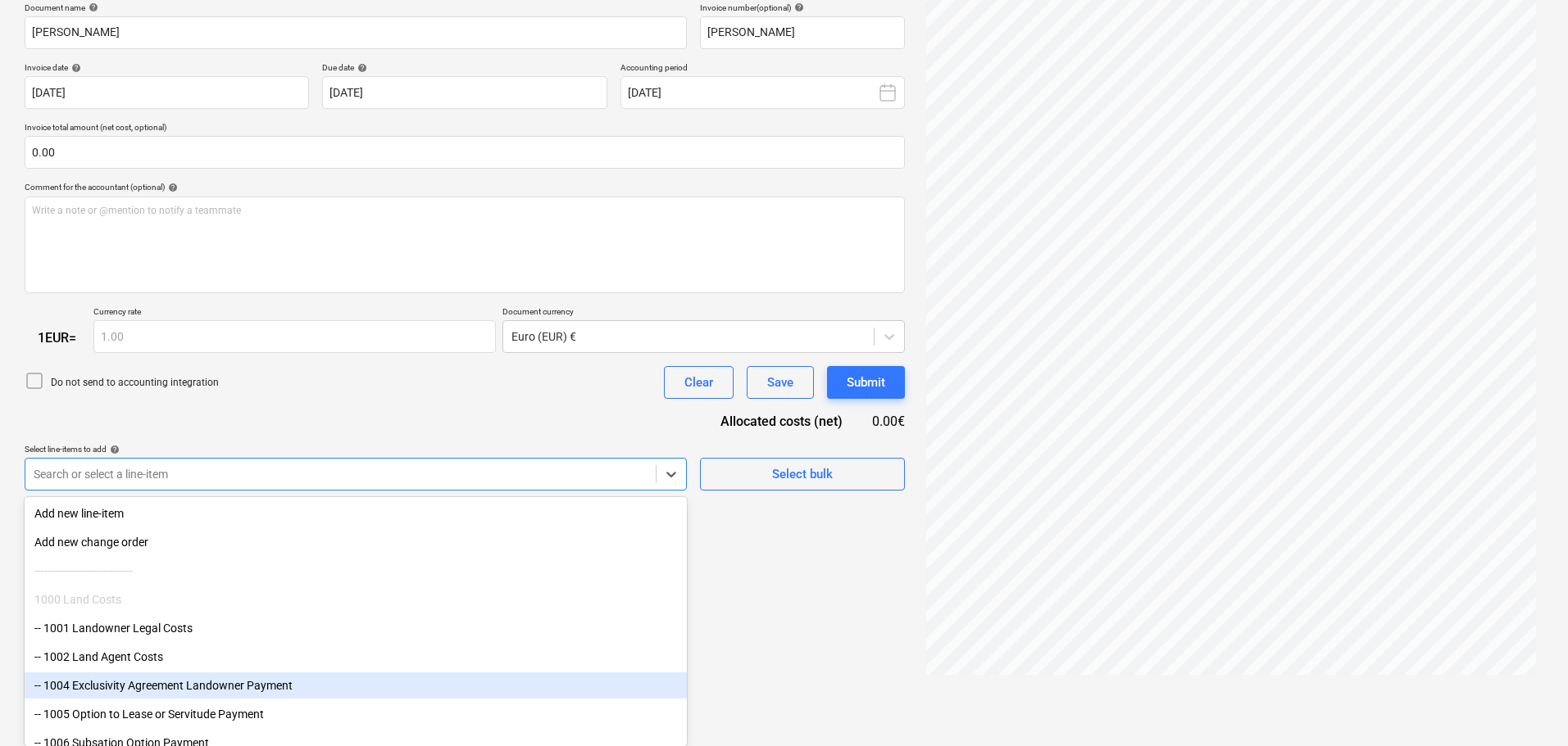
click at [188, 682] on div "-- 1004 Exclusivity Agreement Landowner Payment" at bounding box center [355, 685] width 662 height 27
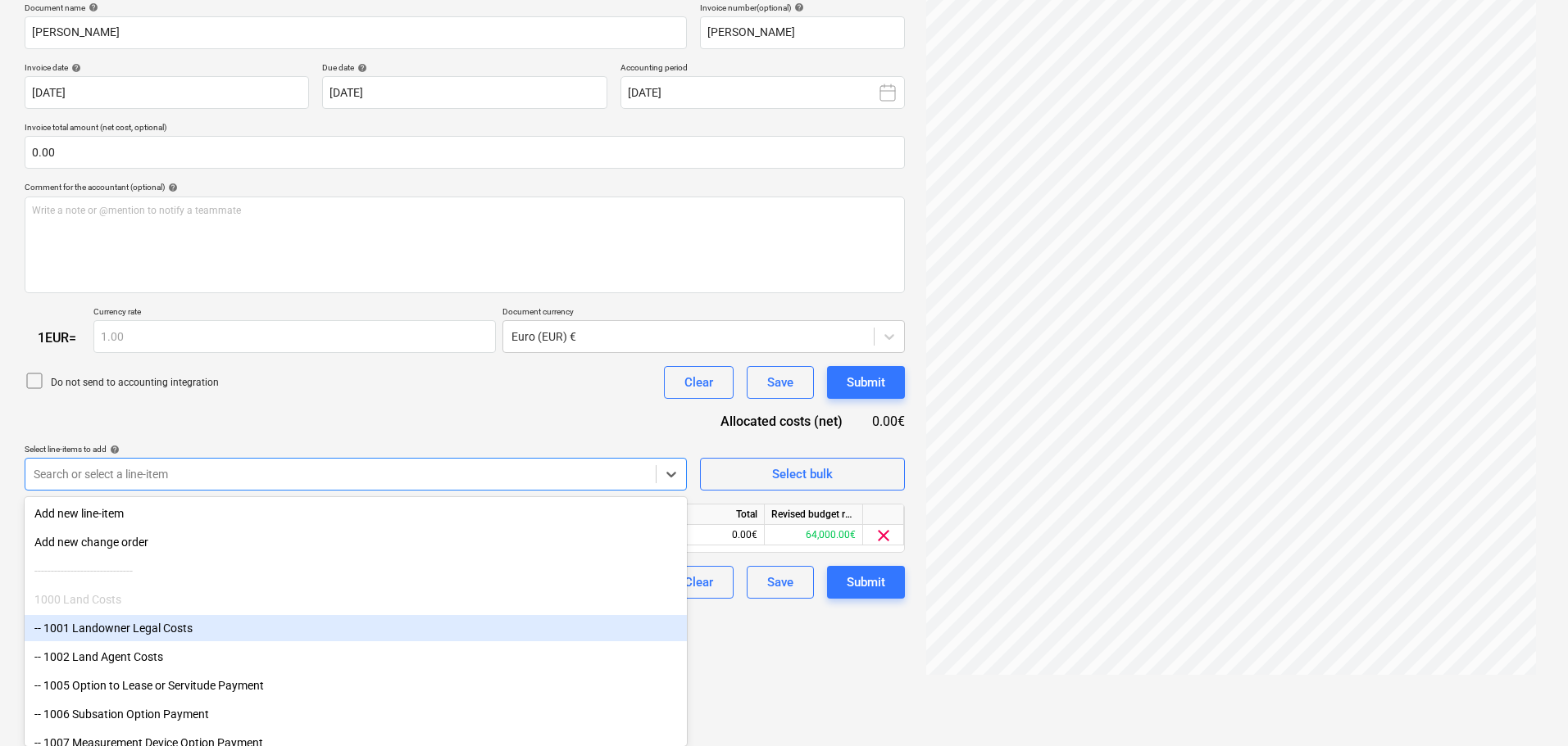
click at [334, 367] on div "Document name help [PERSON_NAME] Invoice number (optional) help [PERSON_NAME] I…" at bounding box center [465, 301] width 880 height 597
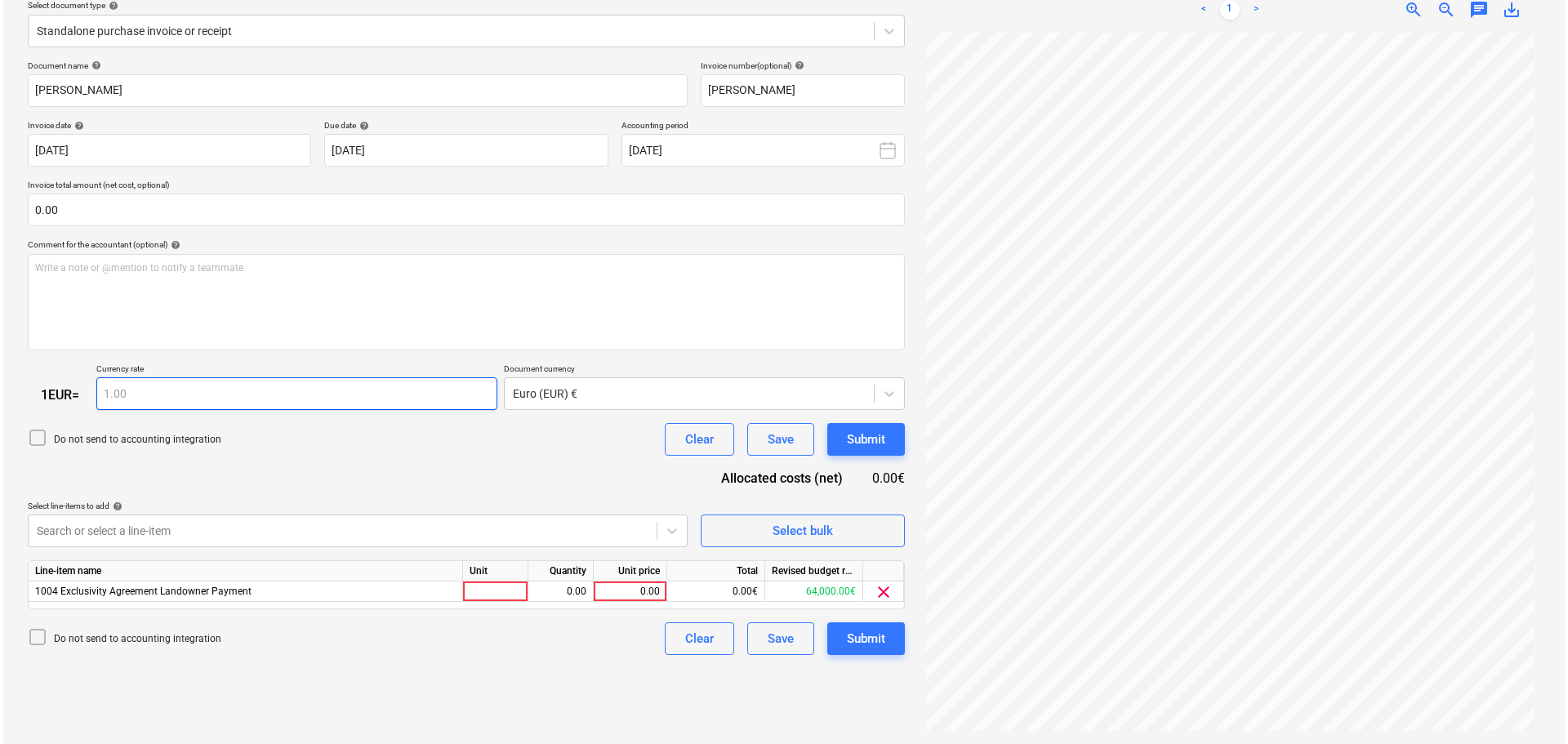
scroll to position [194, 0]
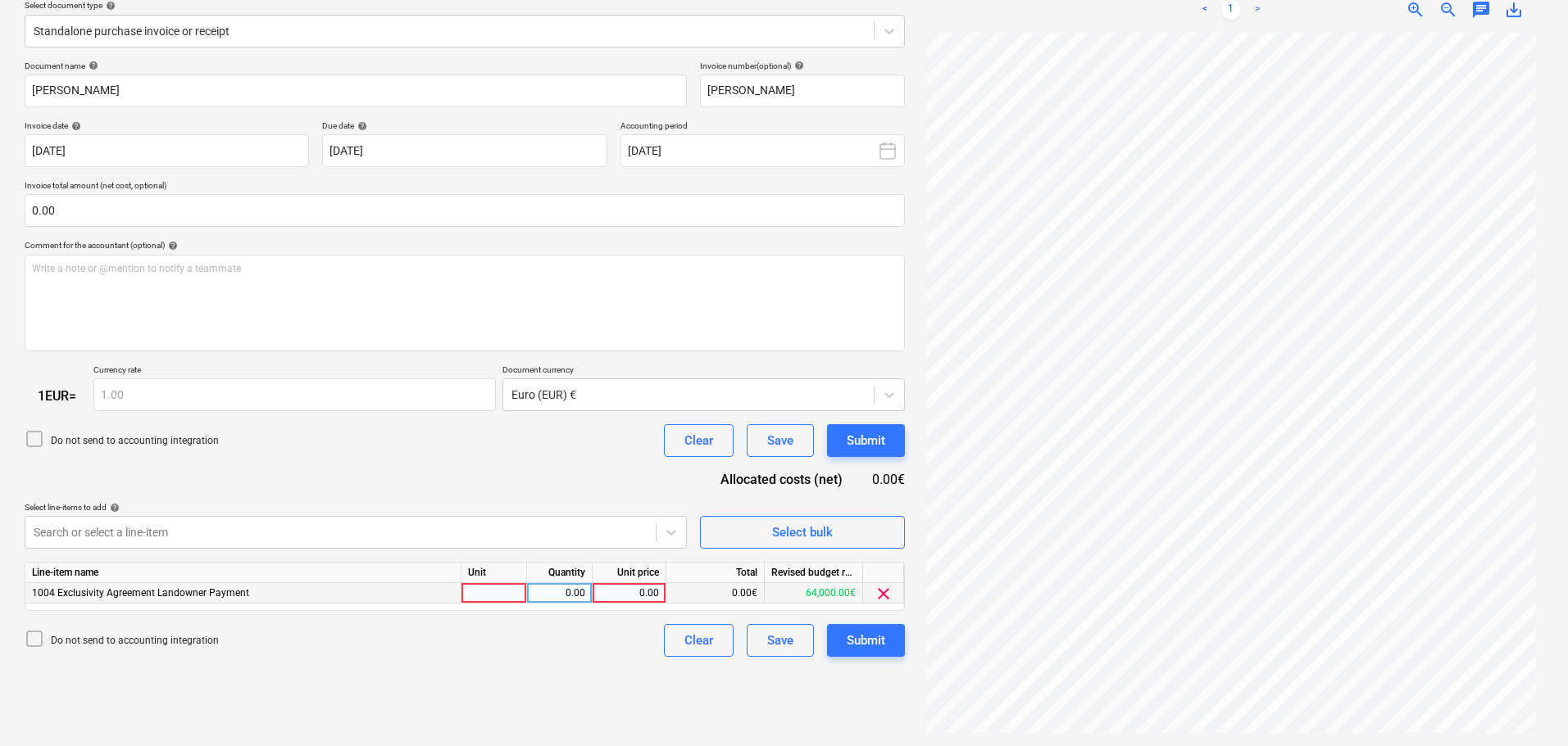
click at [605, 585] on div "0.00" at bounding box center [629, 594] width 60 height 20
type input "500"
click at [876, 637] on div "Submit" at bounding box center [866, 640] width 39 height 21
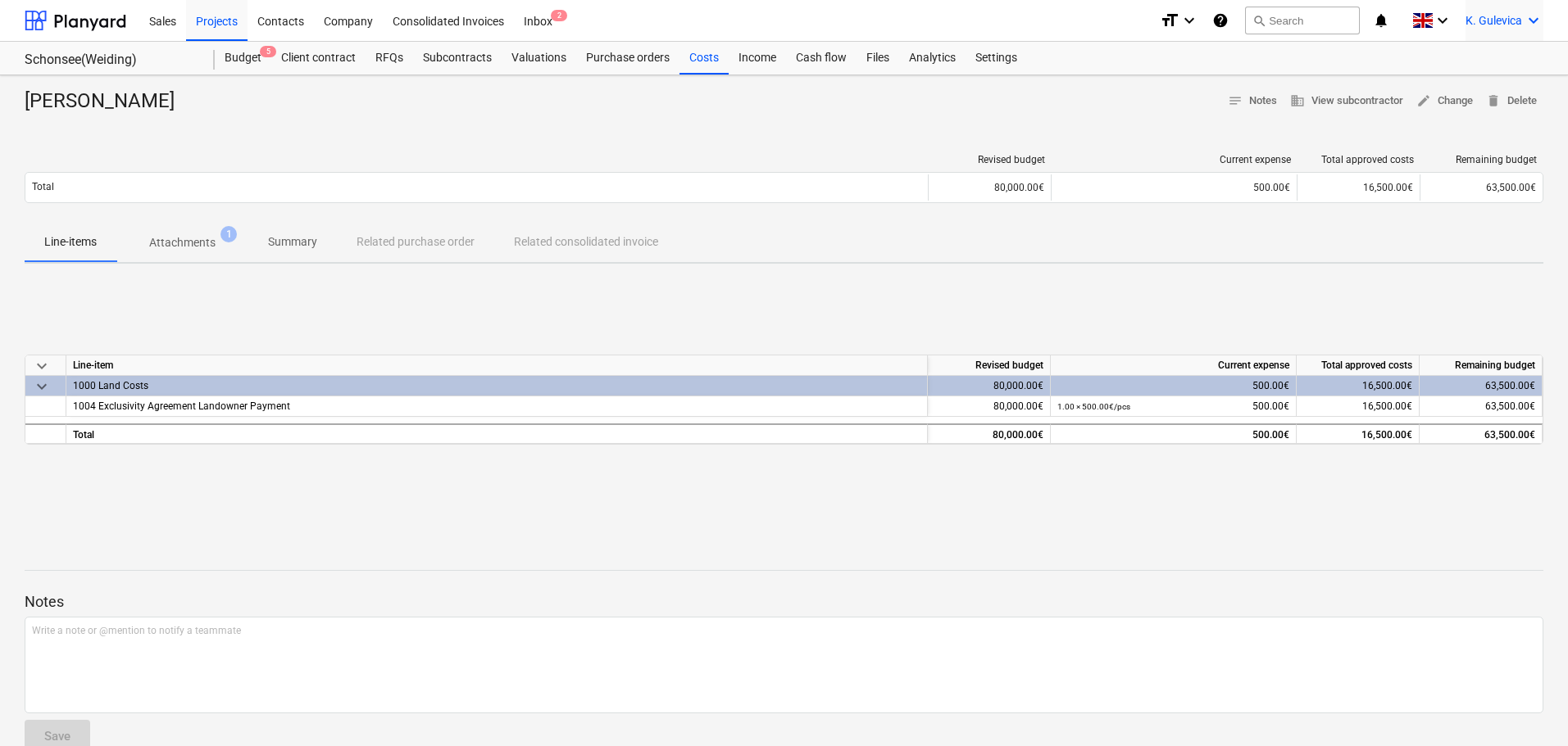
click at [1484, 17] on span "K. Gulevica" at bounding box center [1494, 20] width 57 height 13
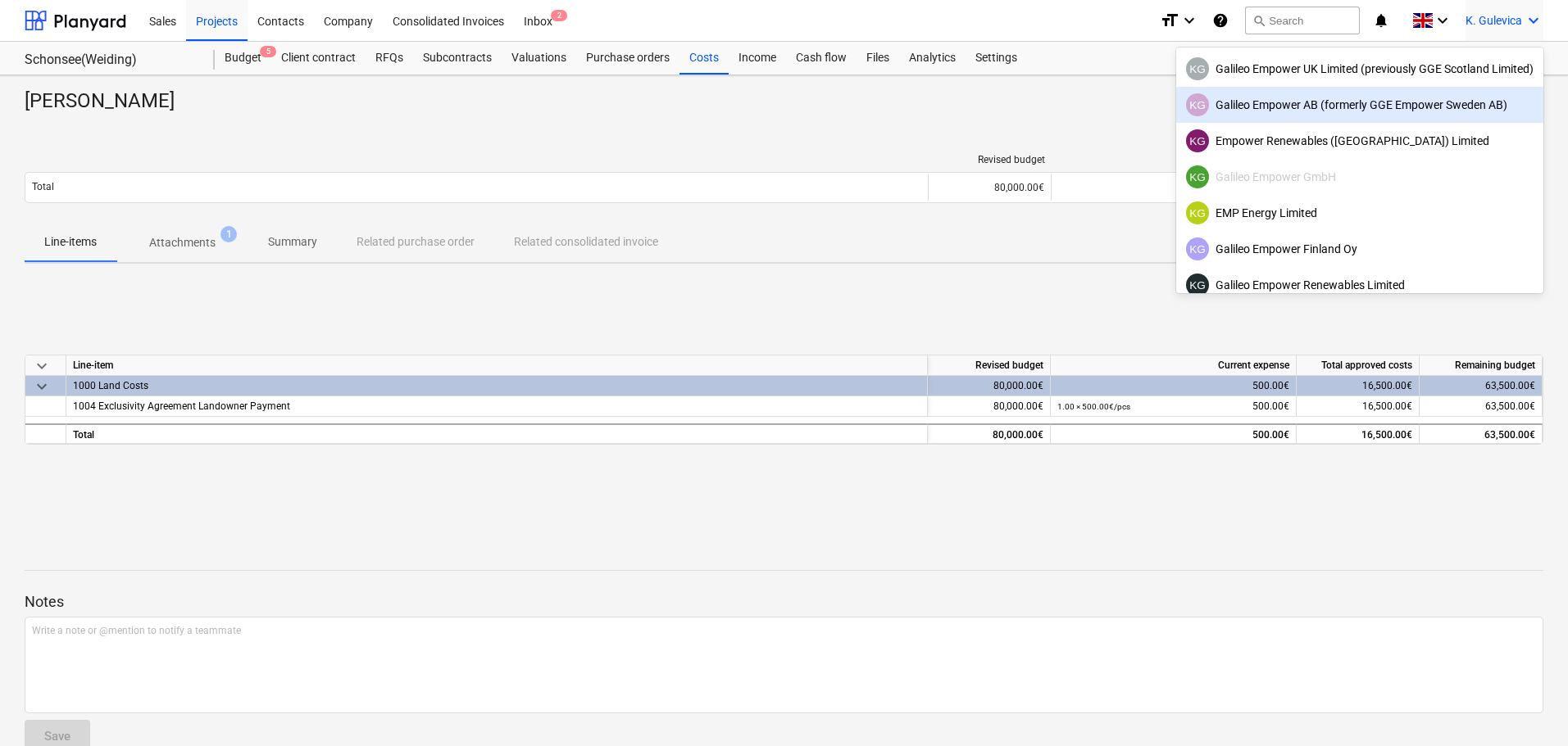
click at [1353, 103] on div "KG Galileo Empower AB (formerly GGE Empower Sweden AB)" at bounding box center [1360, 105] width 348 height 23
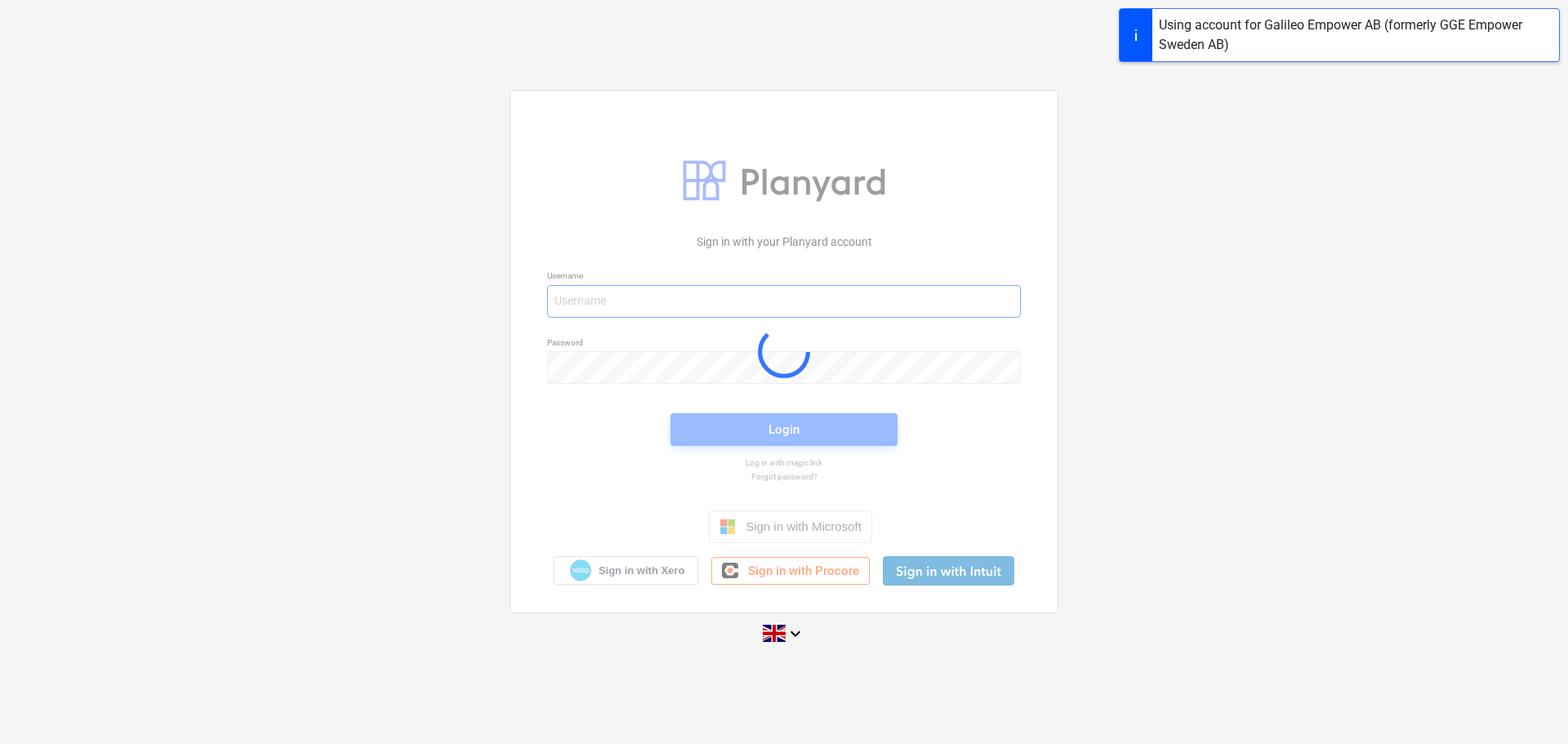
type input "[EMAIL_ADDRESS][DOMAIN_NAME]"
